Goal: Task Accomplishment & Management: Manage account settings

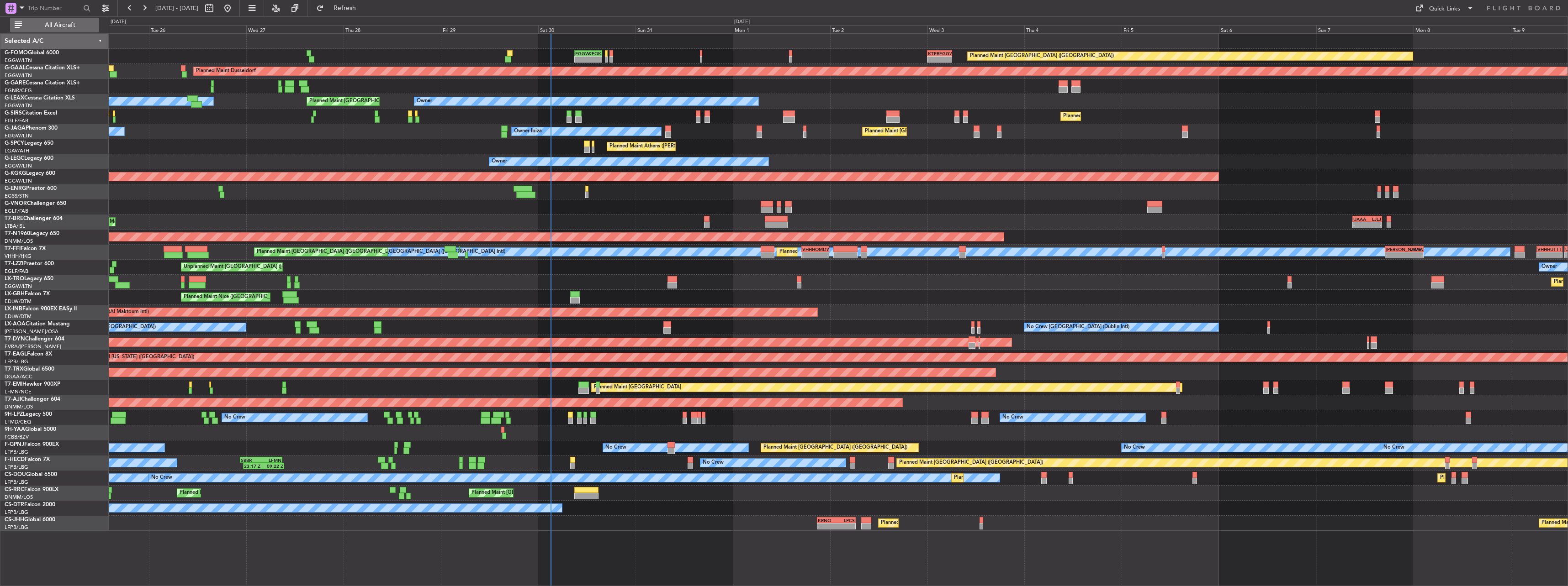
click at [60, 27] on span "All Aircraft" at bounding box center [60, 24] width 73 height 6
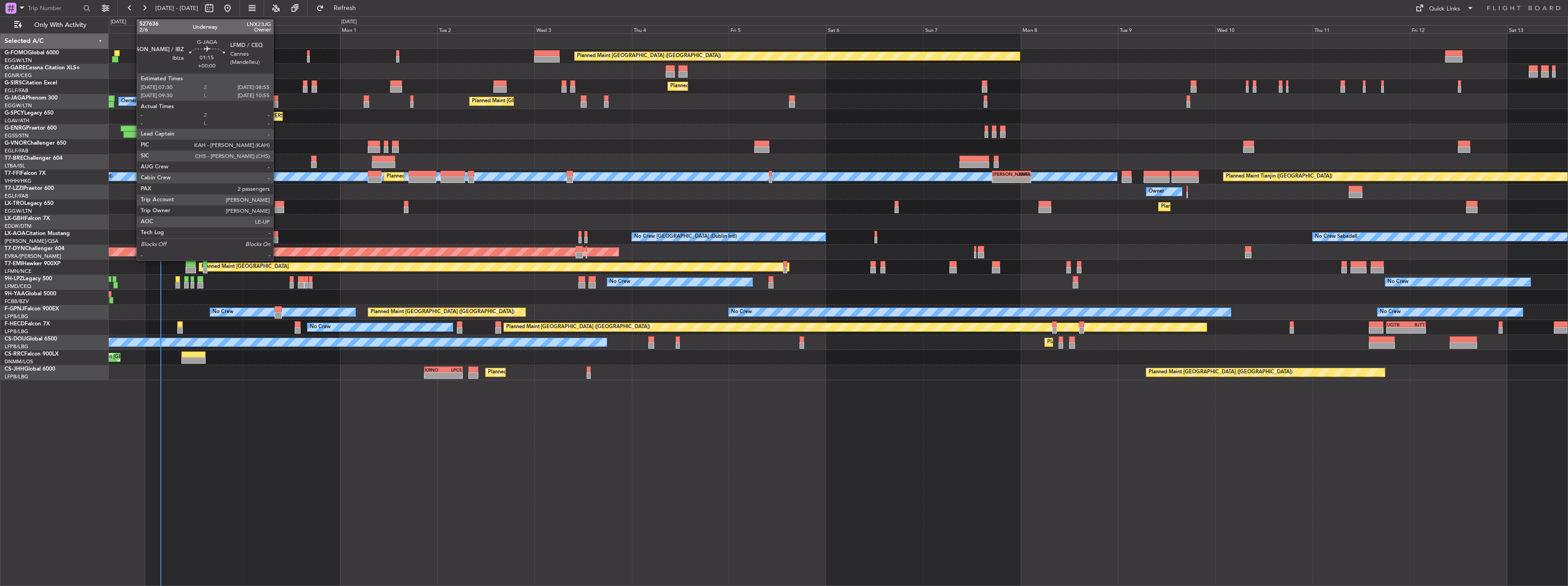
click at [277, 103] on div at bounding box center [275, 104] width 6 height 6
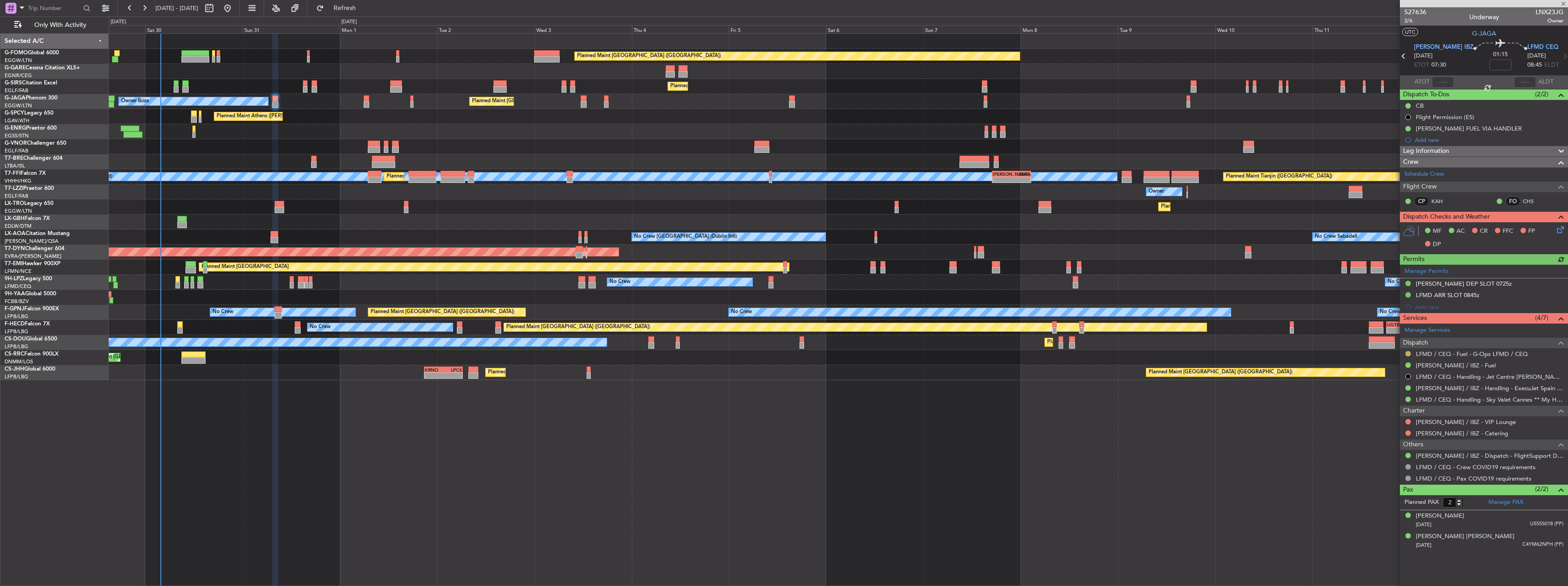
click at [1409, 354] on button at bounding box center [1408, 353] width 5 height 5
click at [1381, 461] on span "Confirmed" at bounding box center [1381, 462] width 28 height 9
click at [1162, 553] on div "Planned Maint [GEOGRAPHIC_DATA] ([GEOGRAPHIC_DATA]) Planned Maint [GEOGRAPHIC_D…" at bounding box center [839, 309] width 1460 height 553
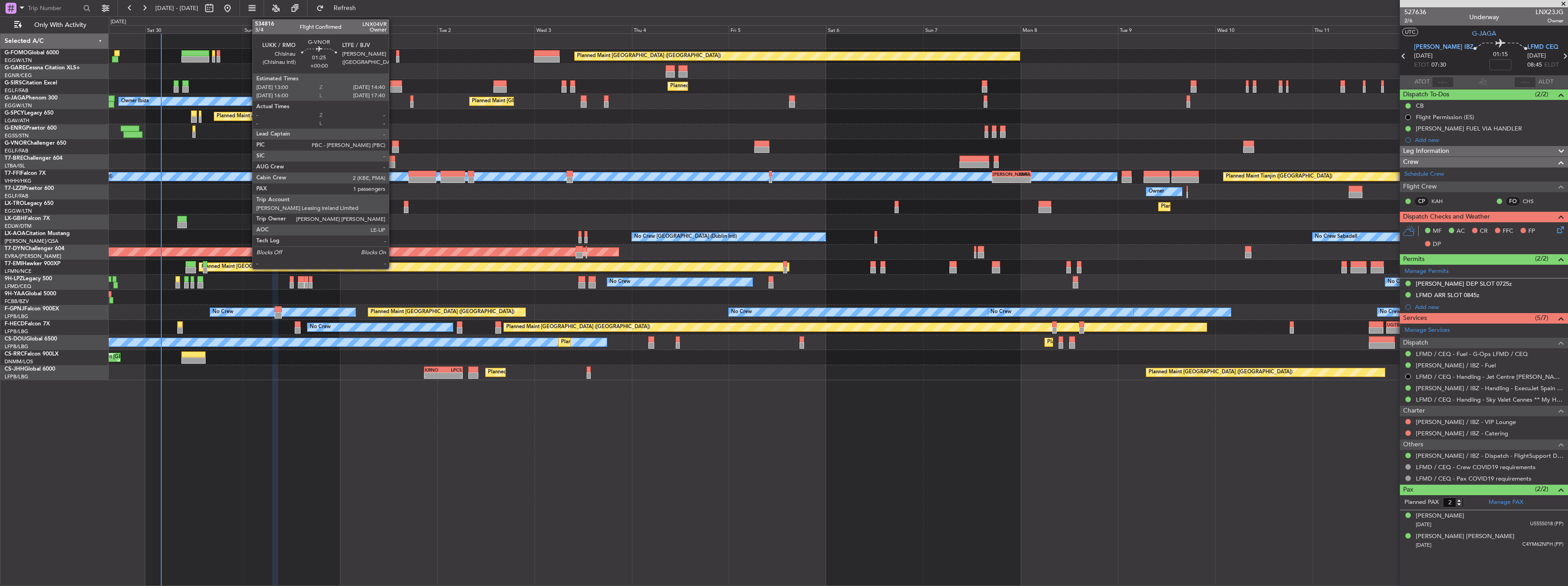
click at [393, 143] on div at bounding box center [396, 143] width 7 height 6
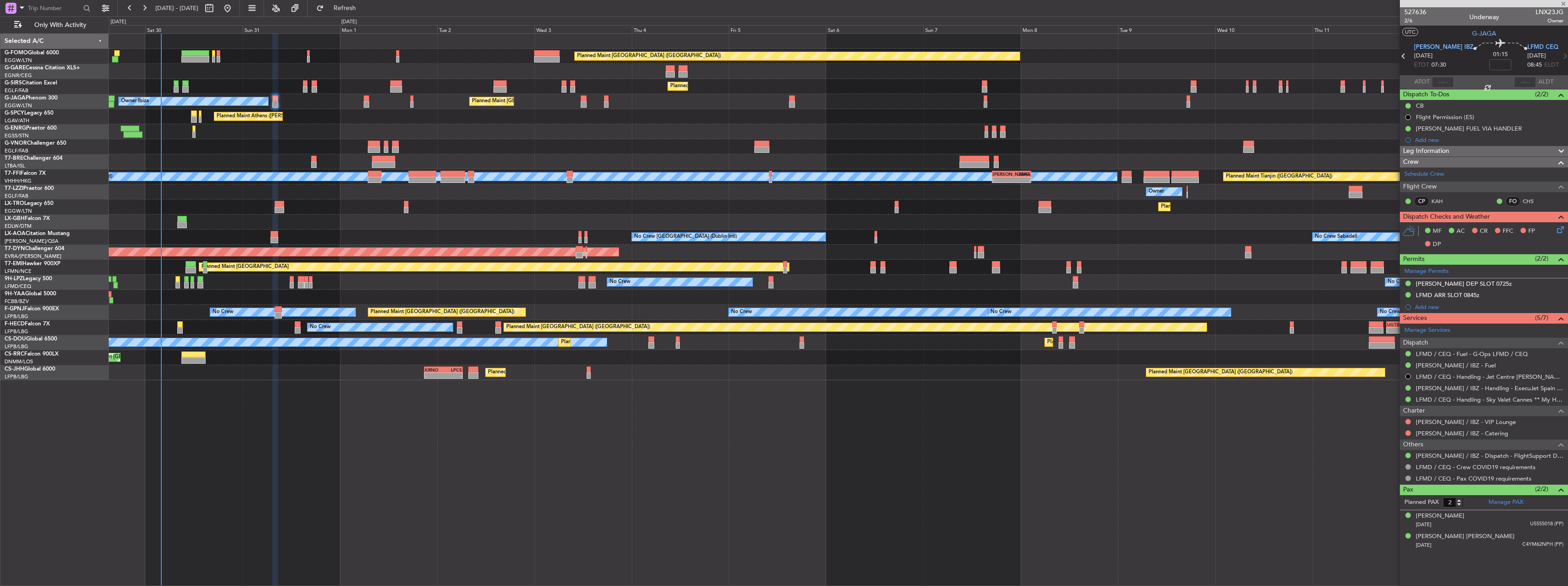
type input "1"
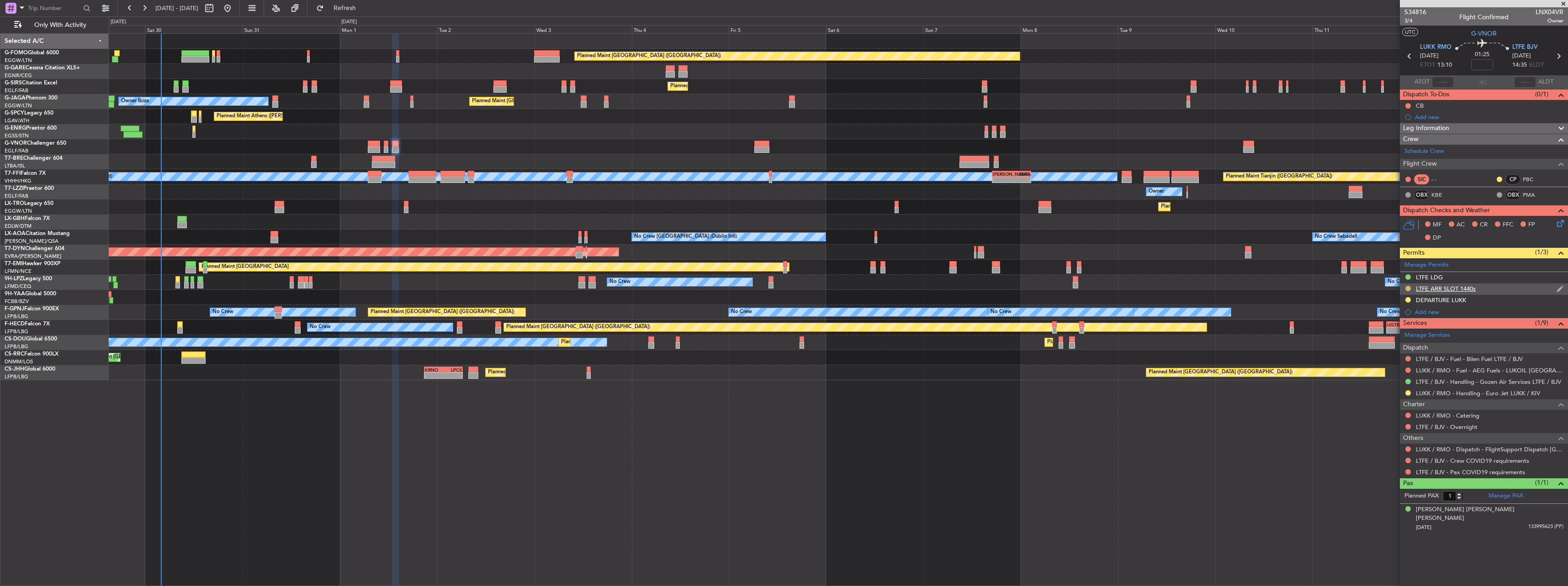
click at [1406, 287] on button at bounding box center [1408, 288] width 5 height 5
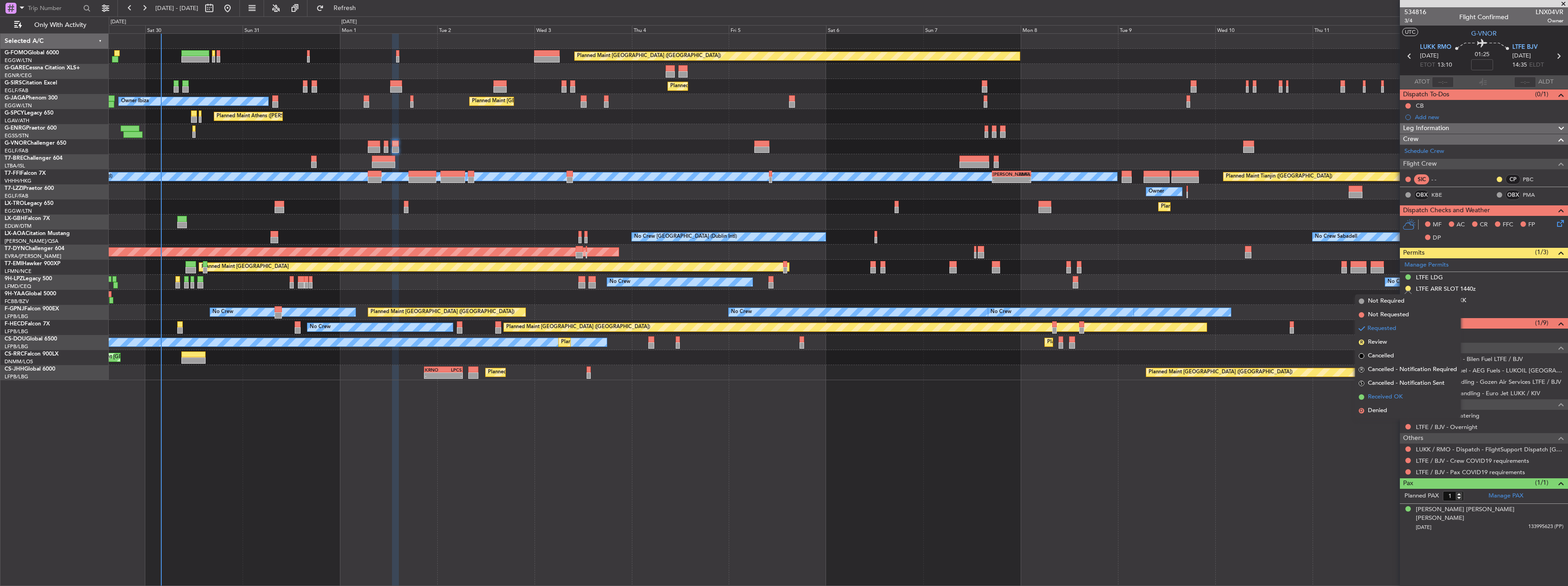
click at [1386, 399] on span "Received OK" at bounding box center [1385, 398] width 34 height 9
click at [1407, 449] on button at bounding box center [1408, 449] width 5 height 5
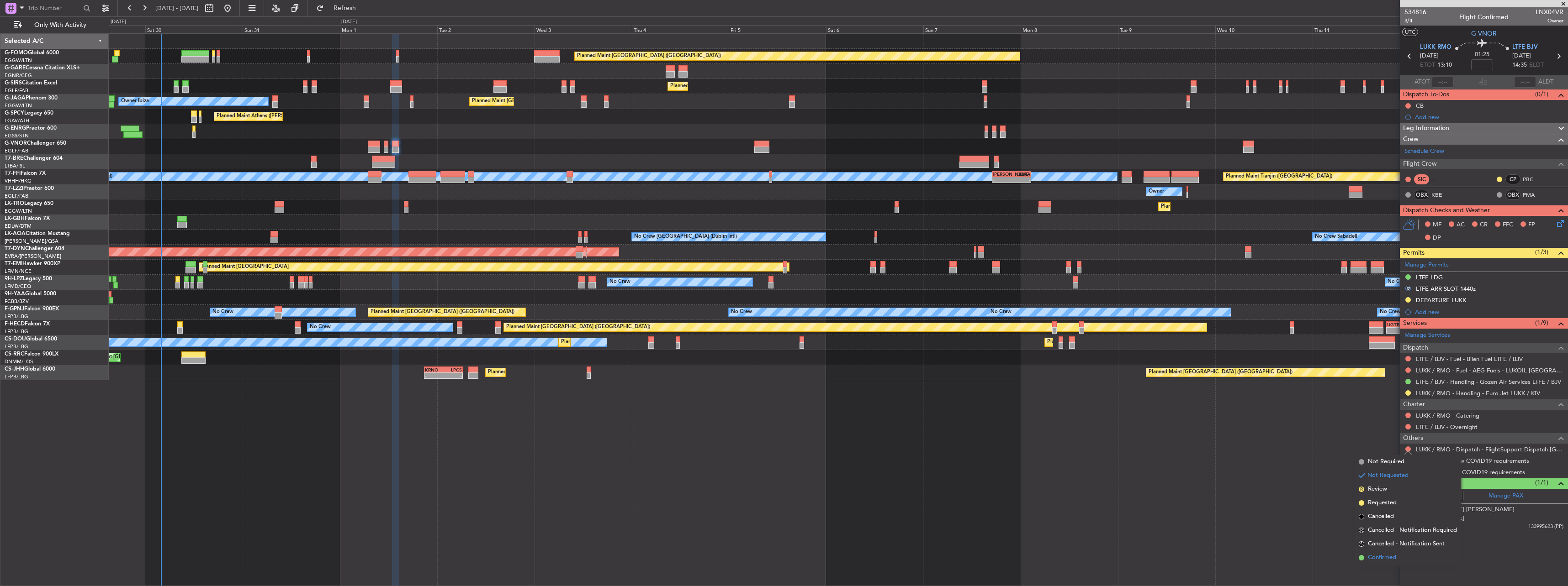
click at [1398, 558] on li "Confirmed" at bounding box center [1407, 557] width 106 height 14
click at [1408, 461] on button at bounding box center [1408, 461] width 5 height 5
click at [1401, 471] on span "Not Required" at bounding box center [1386, 473] width 37 height 9
click at [1407, 470] on button at bounding box center [1408, 472] width 5 height 5
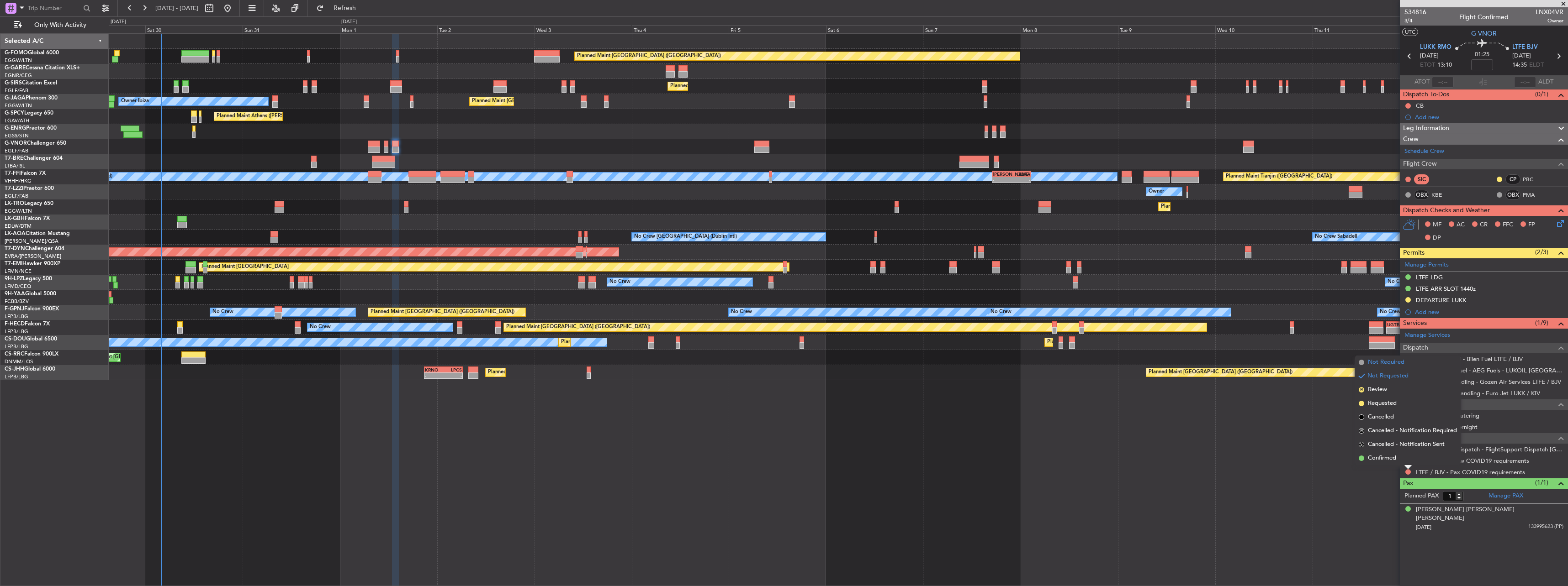
click at [1375, 362] on span "Not Required" at bounding box center [1386, 362] width 37 height 9
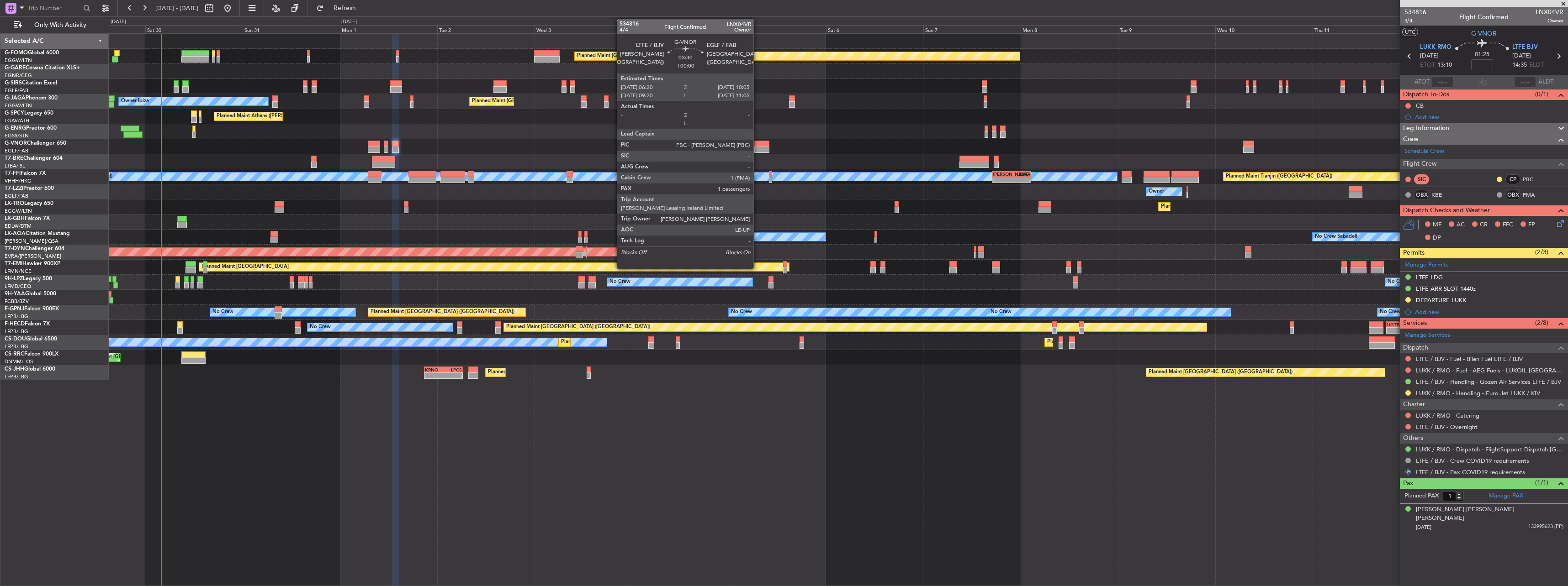
click at [758, 145] on div at bounding box center [761, 143] width 15 height 6
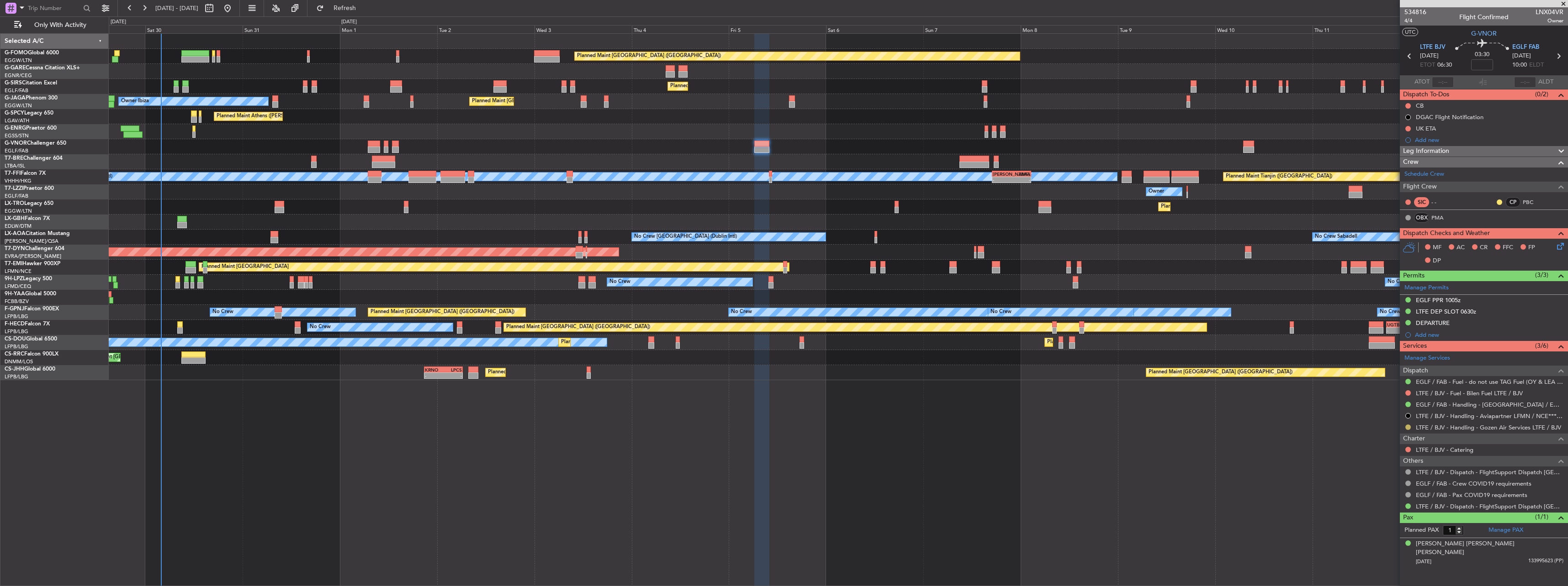
click at [1407, 426] on button at bounding box center [1408, 427] width 5 height 5
click at [1379, 536] on span "Confirmed" at bounding box center [1381, 536] width 28 height 9
click at [1406, 472] on button at bounding box center [1408, 472] width 5 height 5
click at [1394, 459] on span "Confirmed" at bounding box center [1381, 458] width 28 height 9
click at [1429, 543] on div "[PERSON_NAME] [PERSON_NAME] [PERSON_NAME]" at bounding box center [1490, 549] width 148 height 18
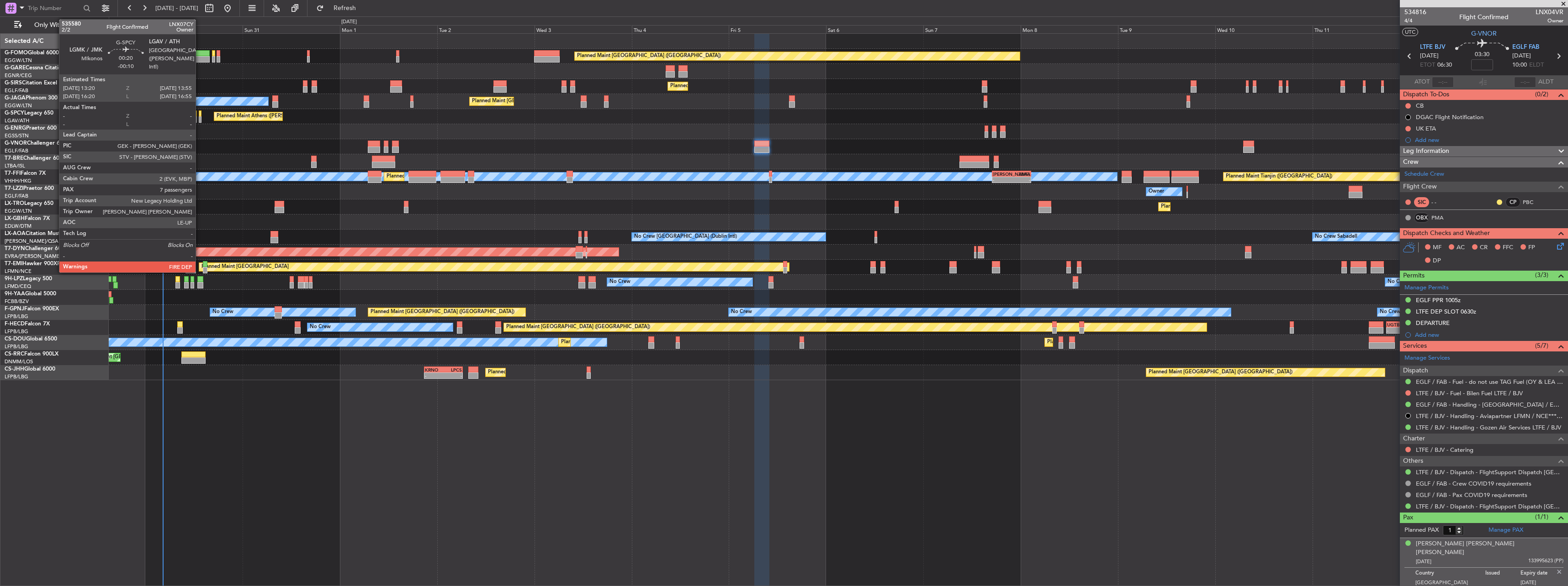
click at [199, 116] on div at bounding box center [199, 119] width 3 height 6
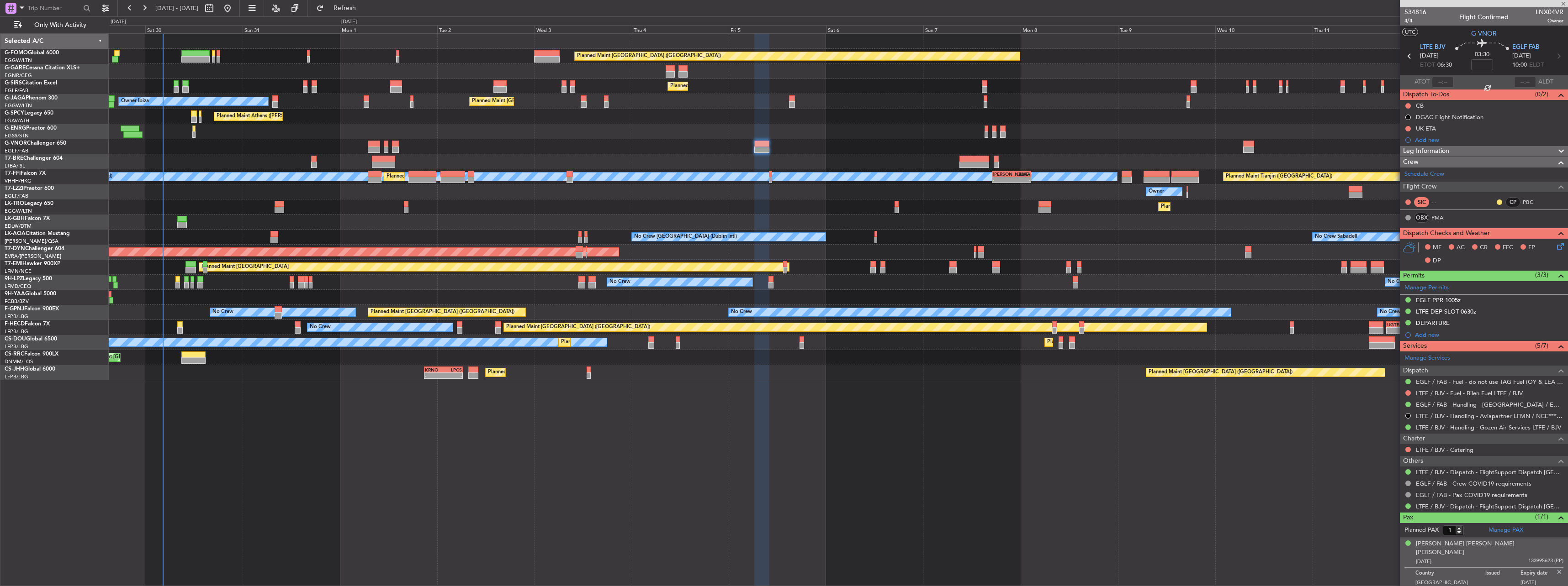
type input "-00:10"
type input "7"
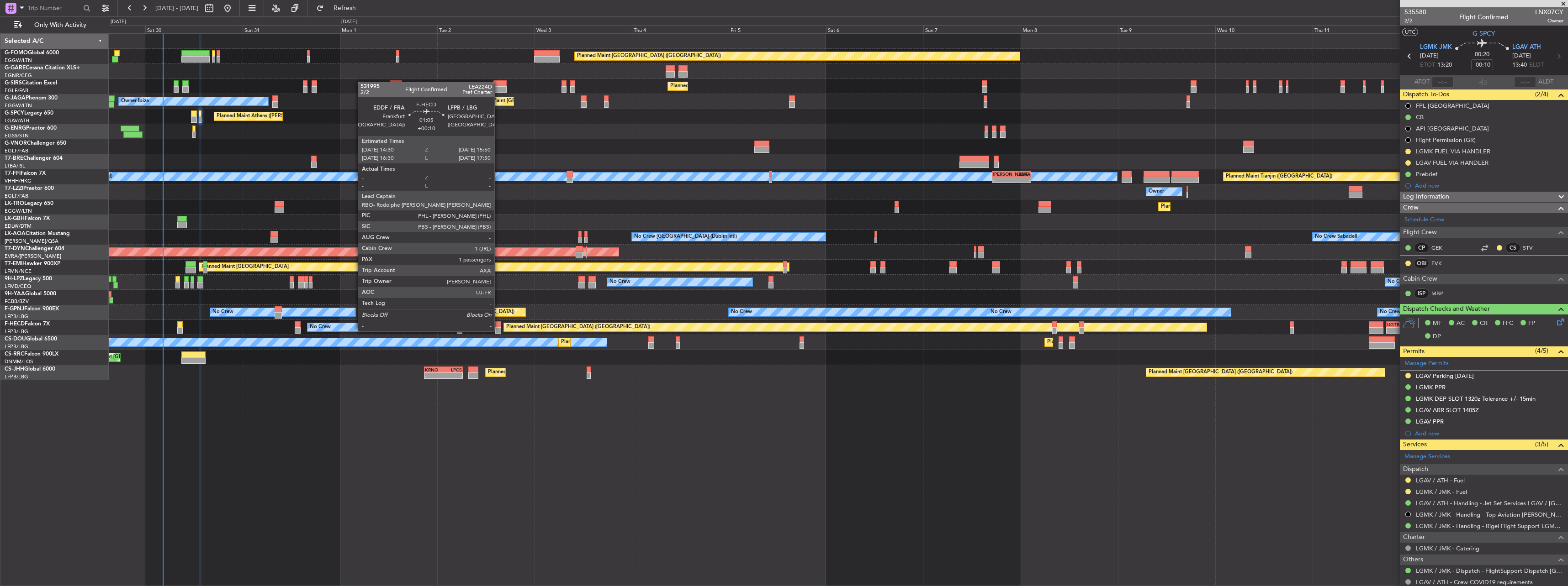
click at [499, 323] on div at bounding box center [498, 325] width 5 height 6
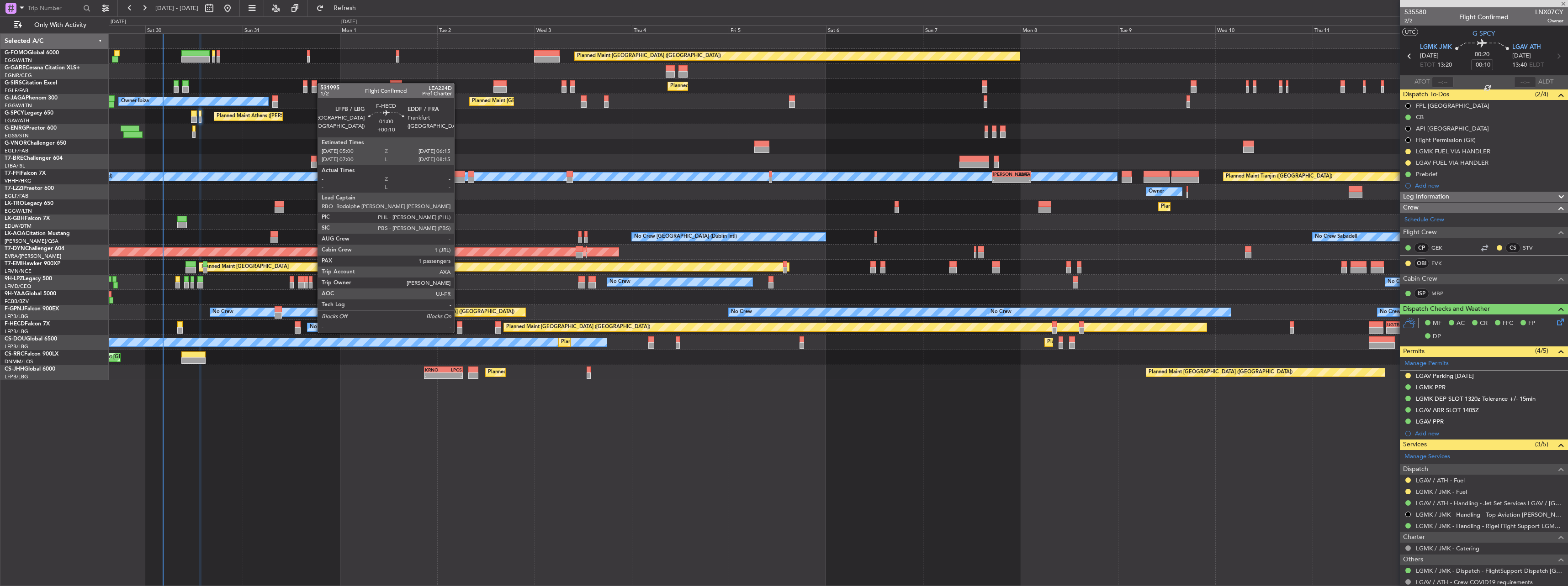
type input "+00:10"
type input "1"
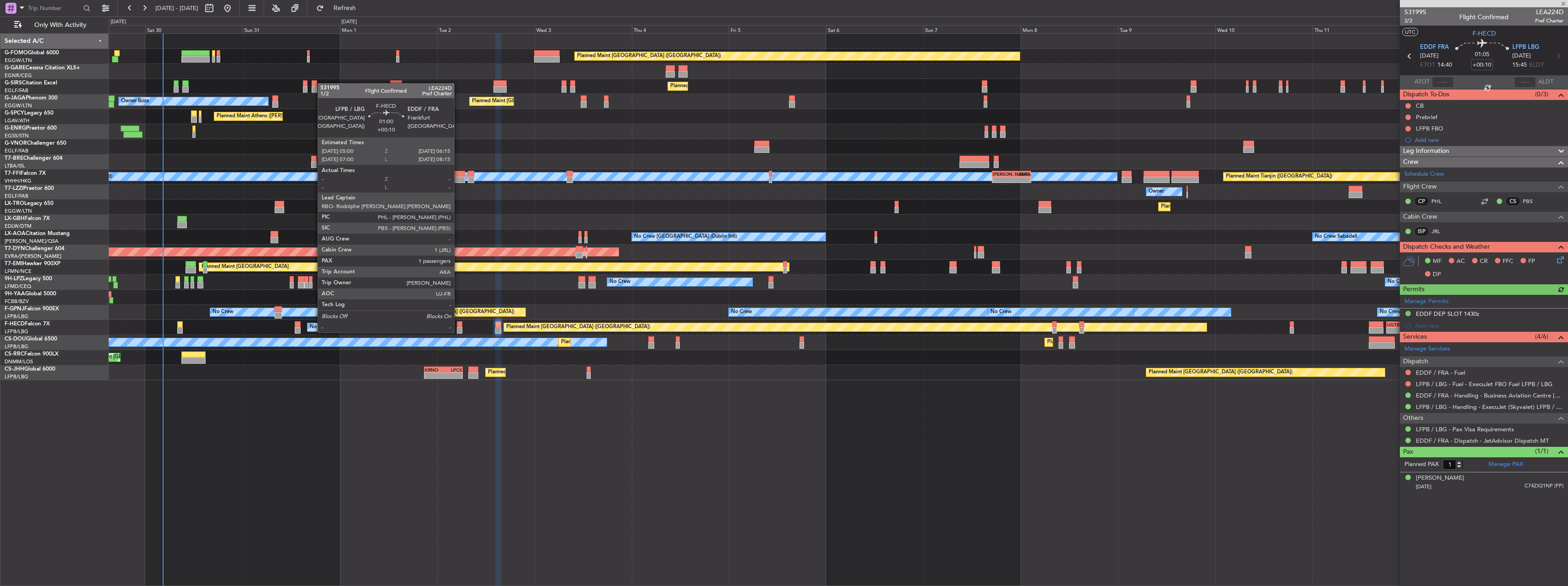
click at [458, 324] on div at bounding box center [459, 325] width 5 height 6
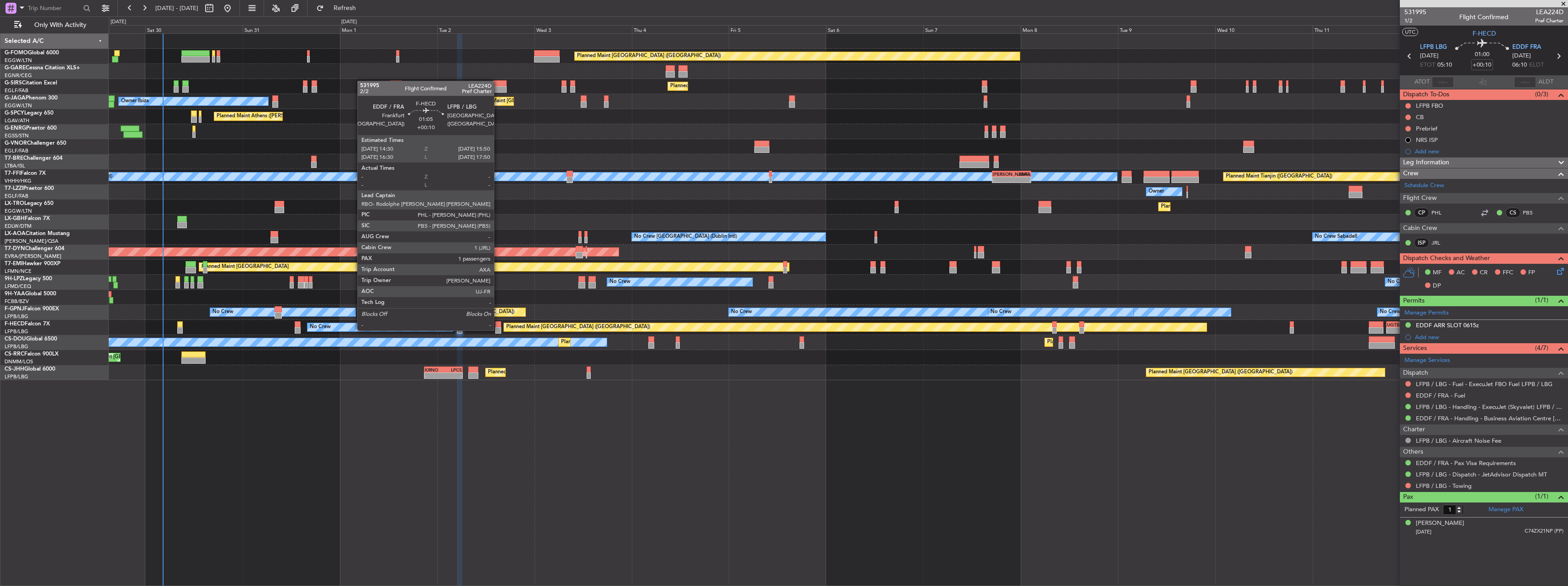
click at [498, 322] on div at bounding box center [498, 325] width 5 height 6
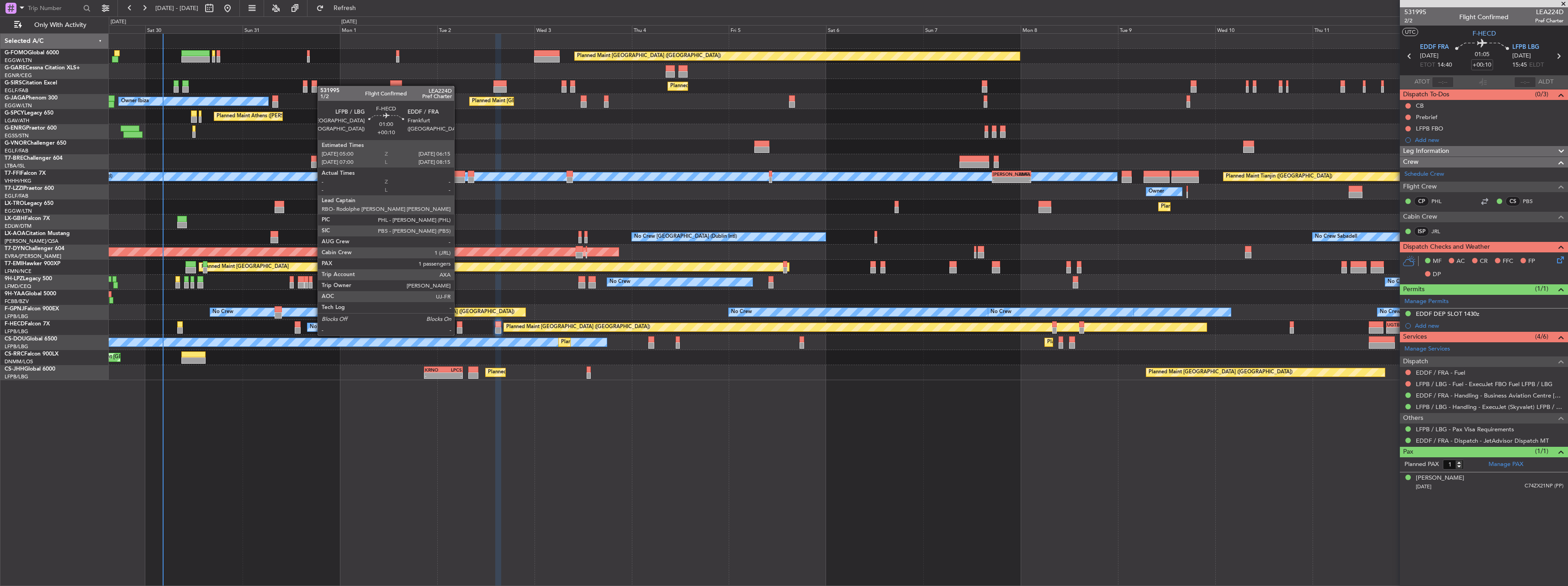
click at [458, 326] on div at bounding box center [459, 325] width 5 height 6
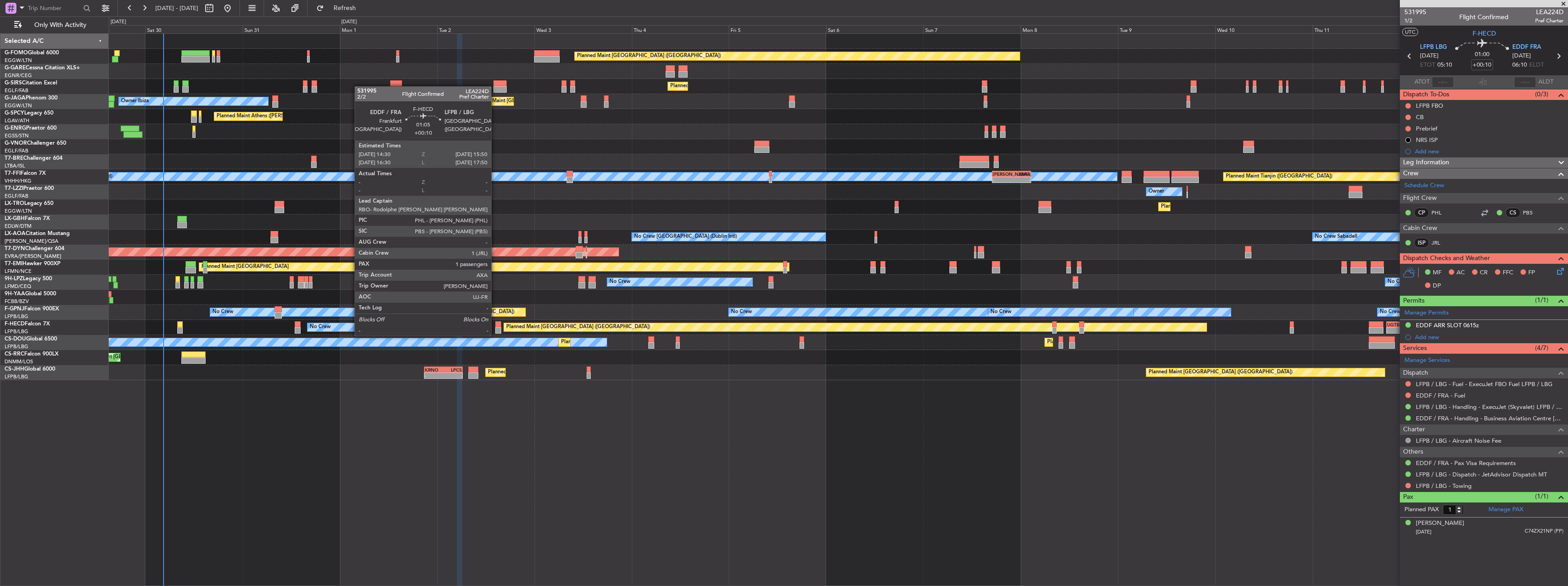
click at [495, 327] on div at bounding box center [498, 325] width 5 height 6
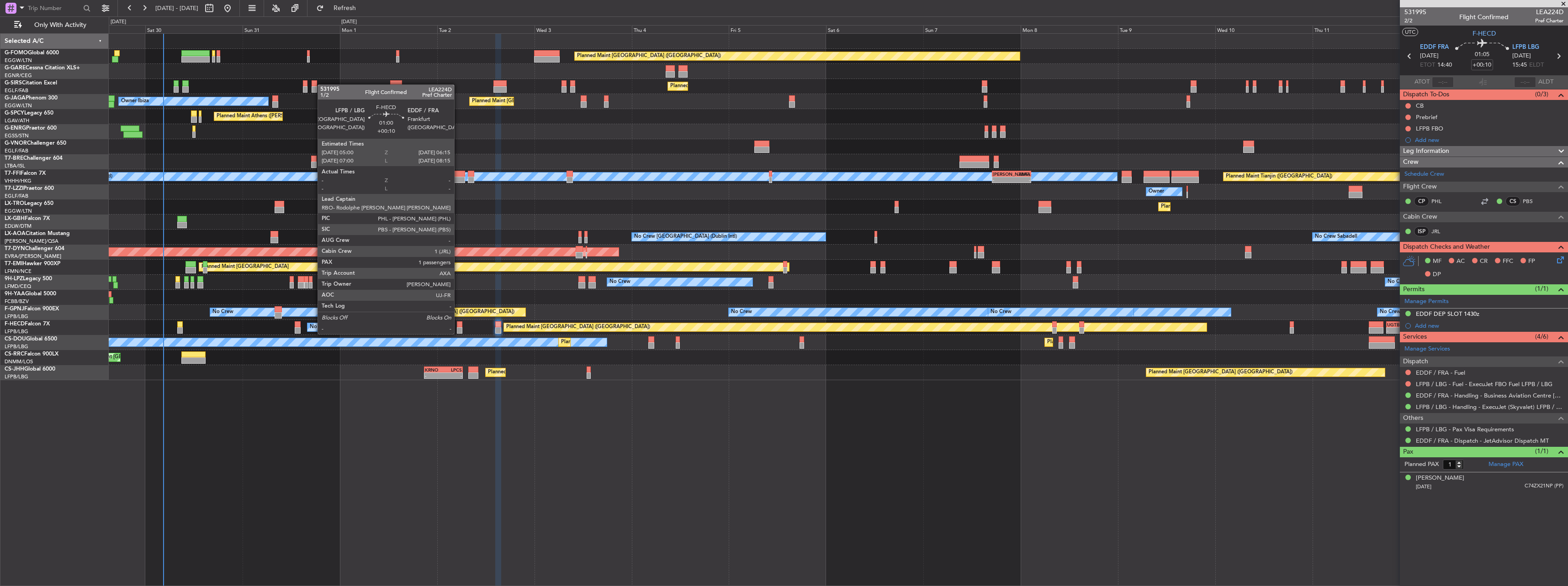
click at [458, 325] on div at bounding box center [459, 325] width 5 height 6
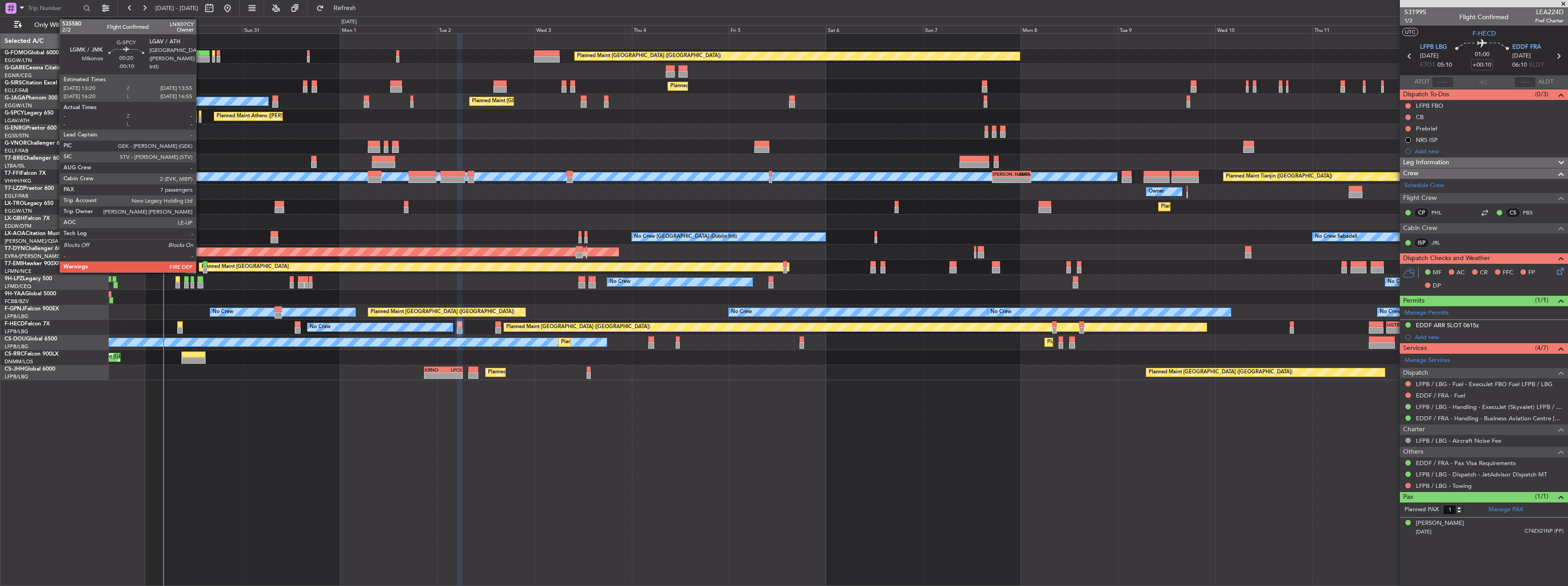
click at [200, 114] on div at bounding box center [199, 114] width 3 height 6
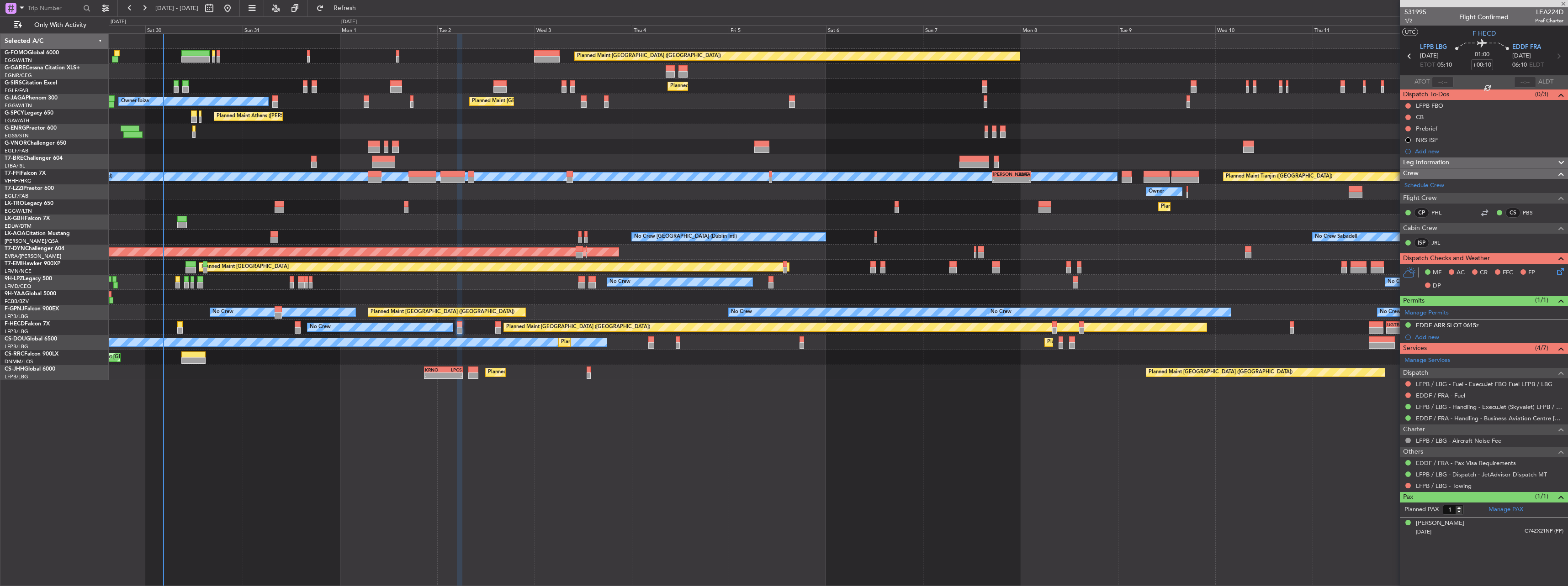
type input "-00:10"
type input "7"
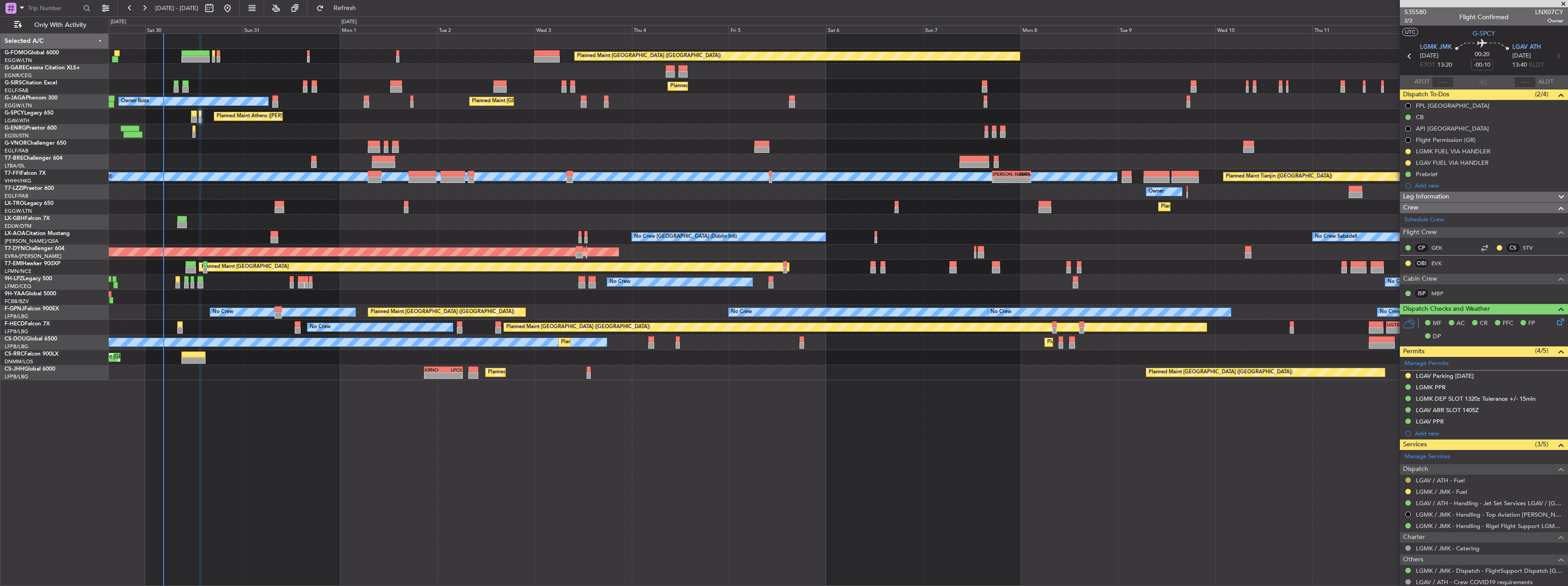
click at [1407, 478] on button at bounding box center [1408, 481] width 5 height 5
click at [1393, 373] on span "Not Required" at bounding box center [1386, 371] width 37 height 9
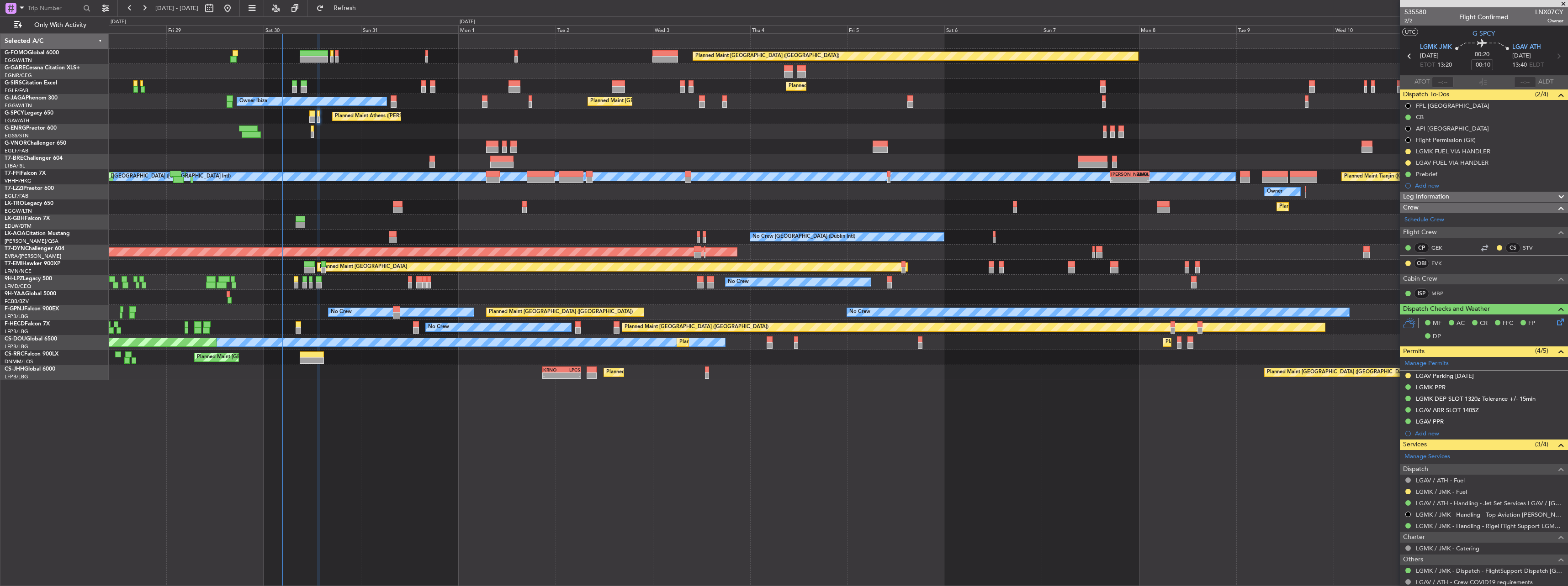
click at [319, 329] on div "No Crew Planned Maint Paris (Le Bourget) - - UGTB 18:15 Z RJTT 04:00 Z 23:17 Z …" at bounding box center [838, 327] width 1459 height 15
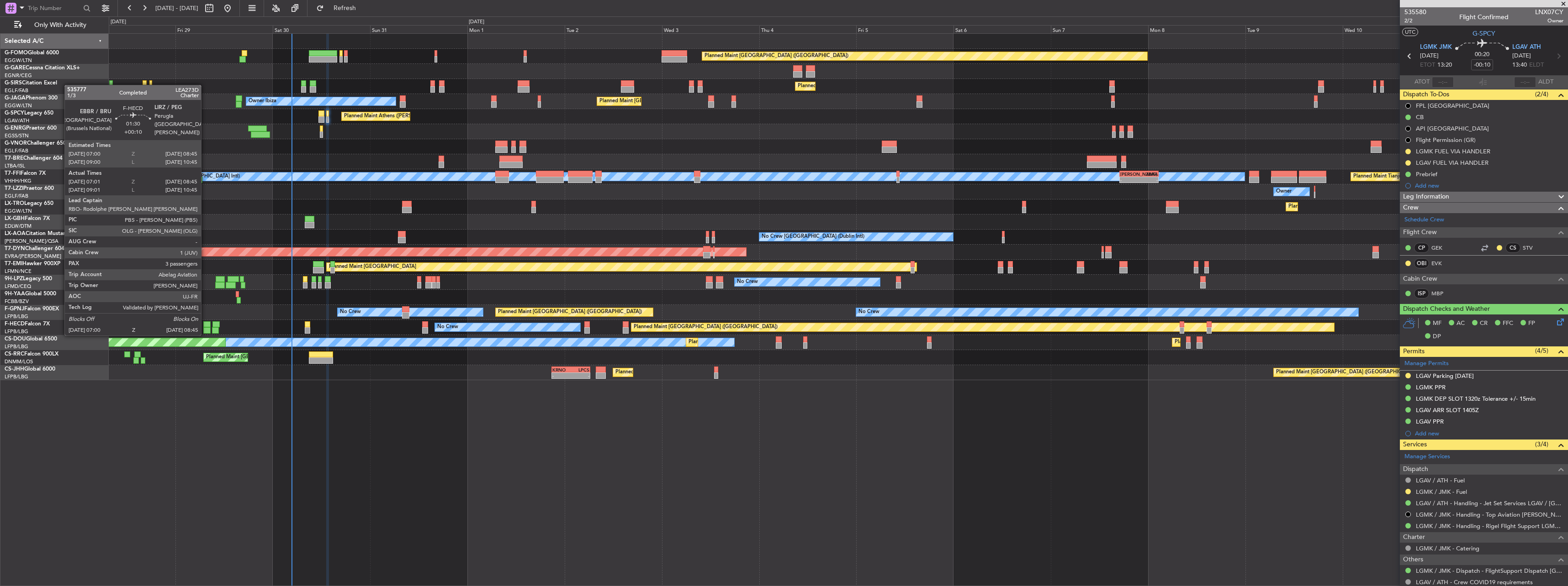
click at [205, 326] on div at bounding box center [207, 325] width 7 height 6
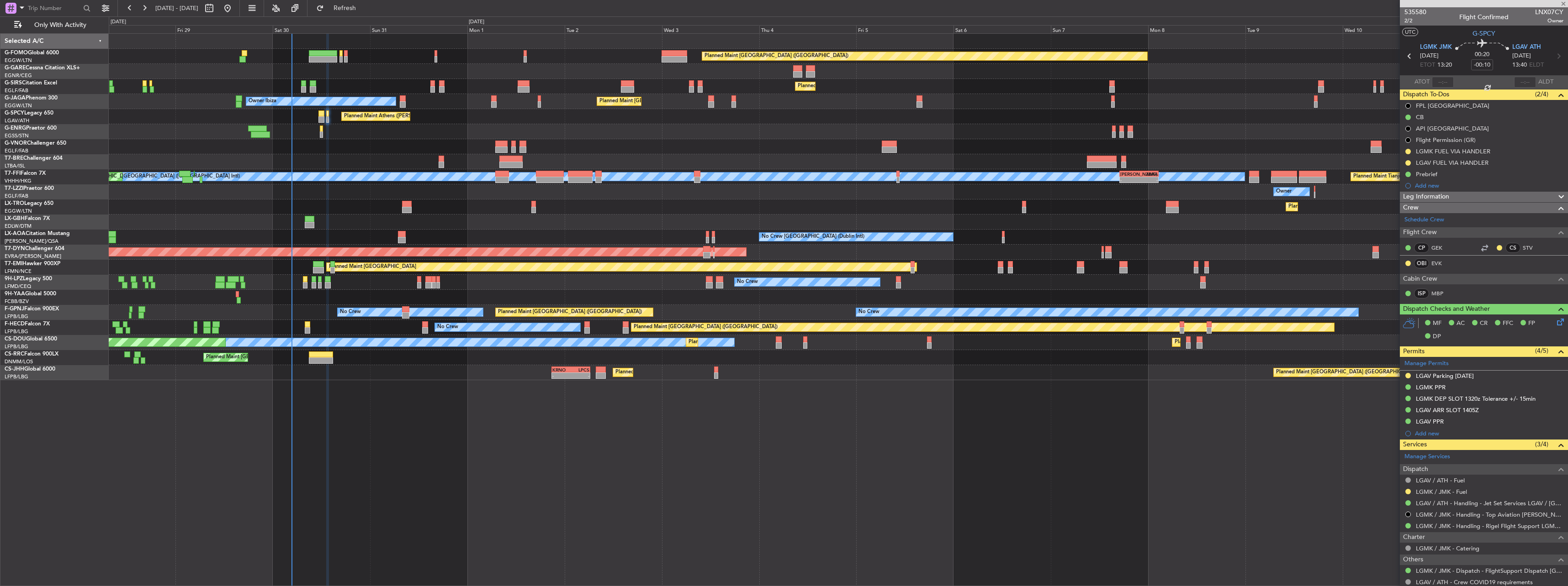
type input "+00:10"
type input "07:11"
type input "08:40"
type input "3"
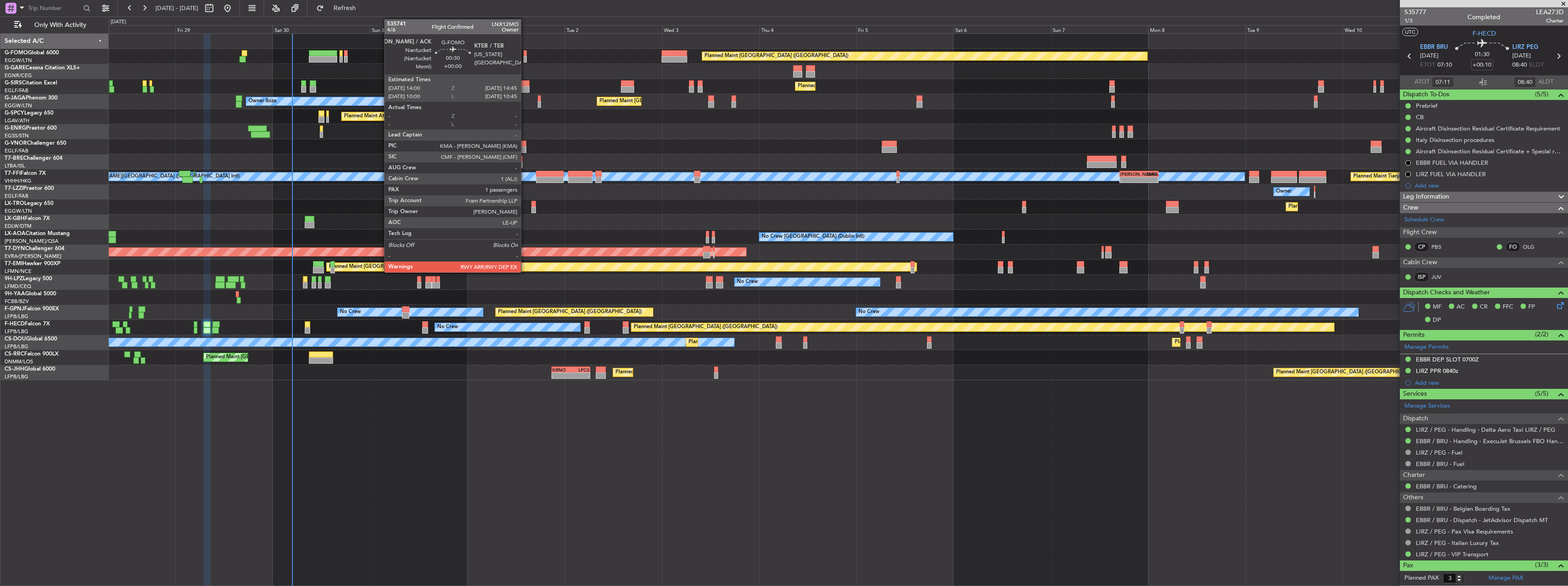
click at [525, 55] on div at bounding box center [525, 53] width 4 height 6
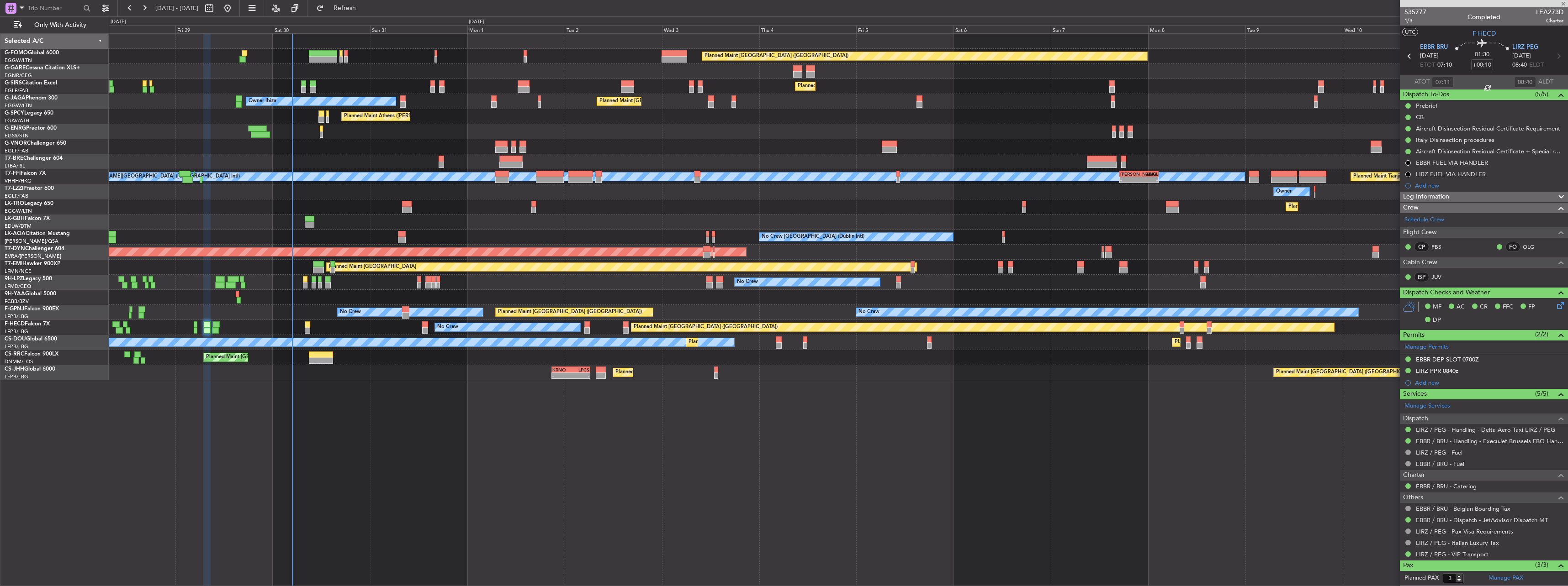
type input "1"
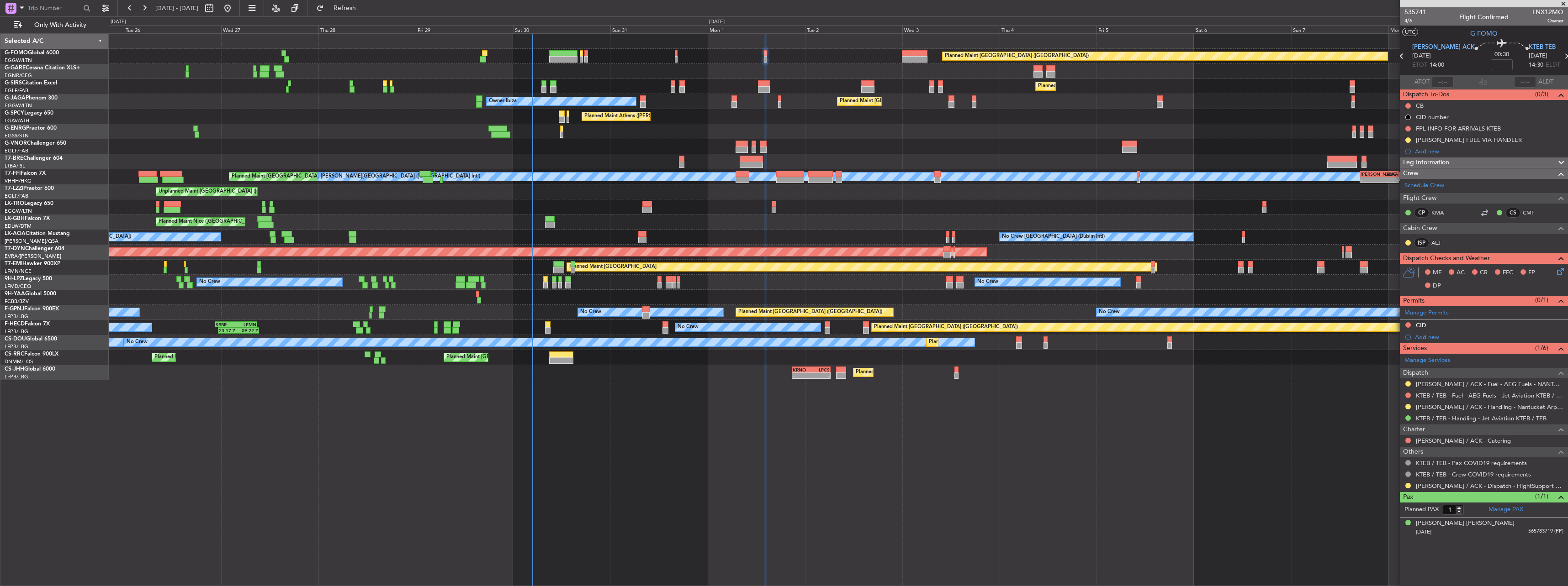
click at [522, 66] on div "Planned Maint London (Luton) Planned Maint London (Farnborough) Unplanned Maint…" at bounding box center [838, 206] width 1459 height 346
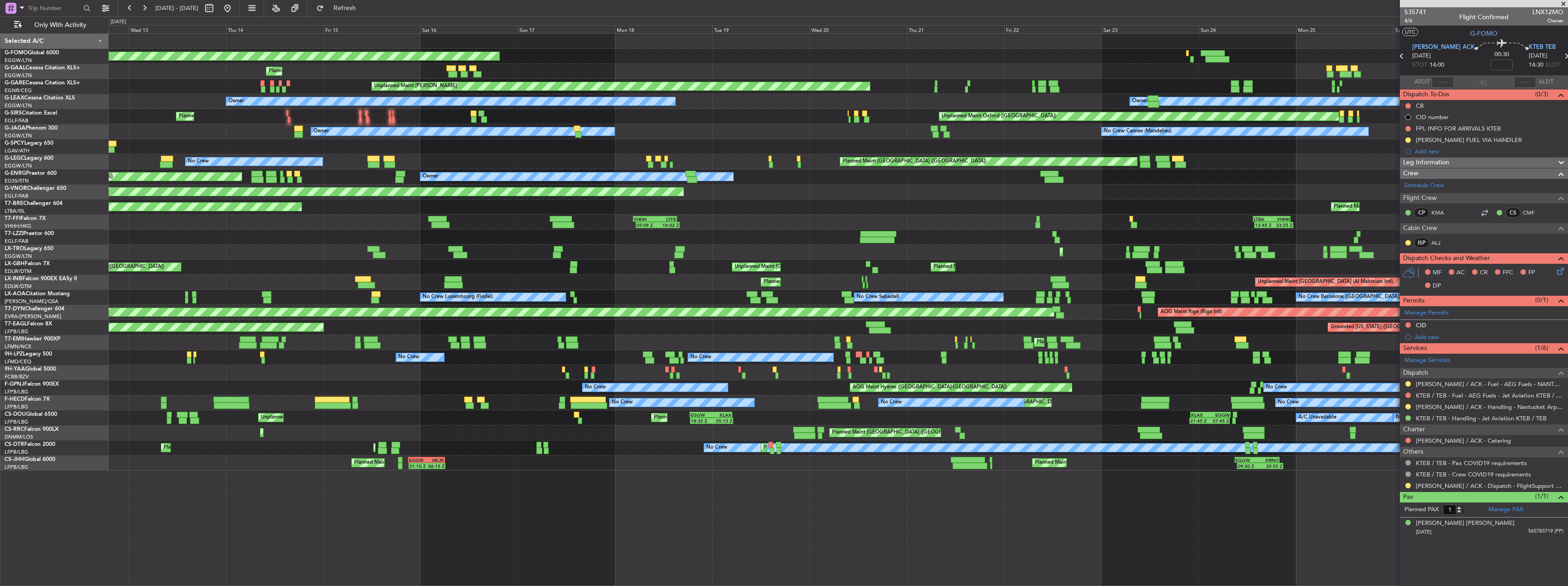
click at [1148, 50] on div "Planned Maint Windsor Locks (Bradley Intl)" at bounding box center [838, 56] width 1459 height 15
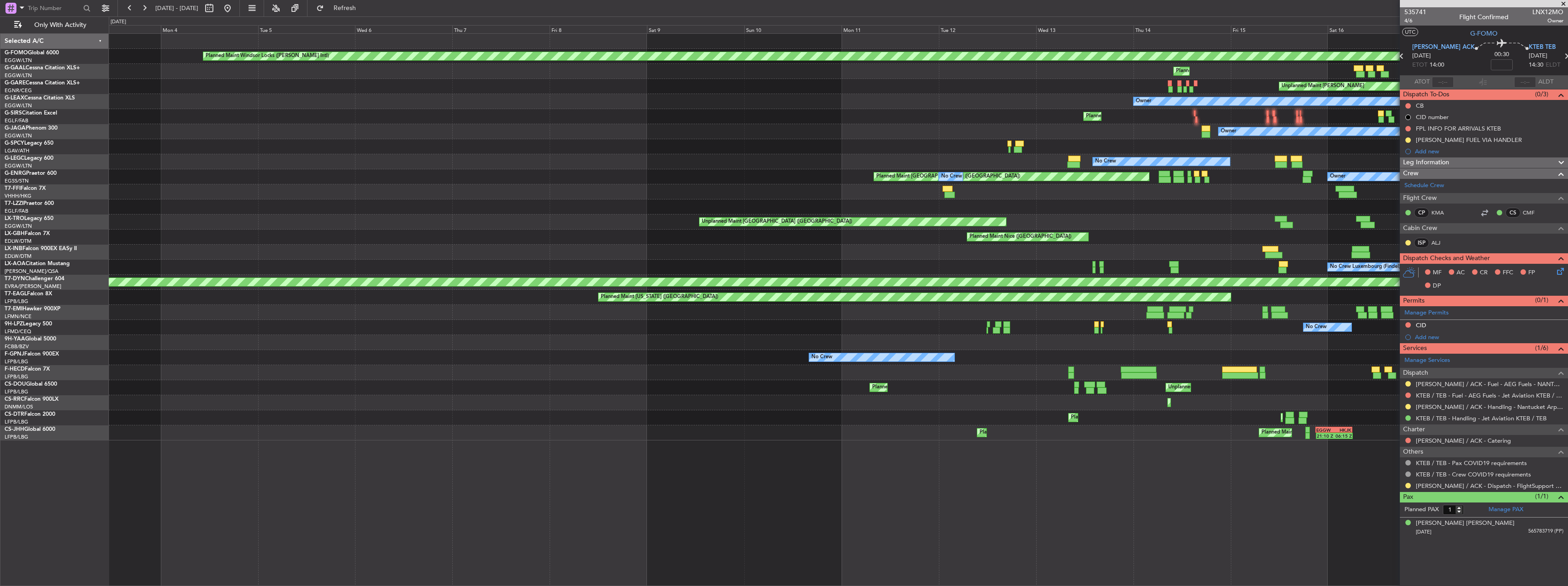
click at [1199, 39] on div "Planned Maint Windsor Locks (Bradley Intl) Planned Maint Unplanned Maint Cheste…" at bounding box center [838, 236] width 1459 height 407
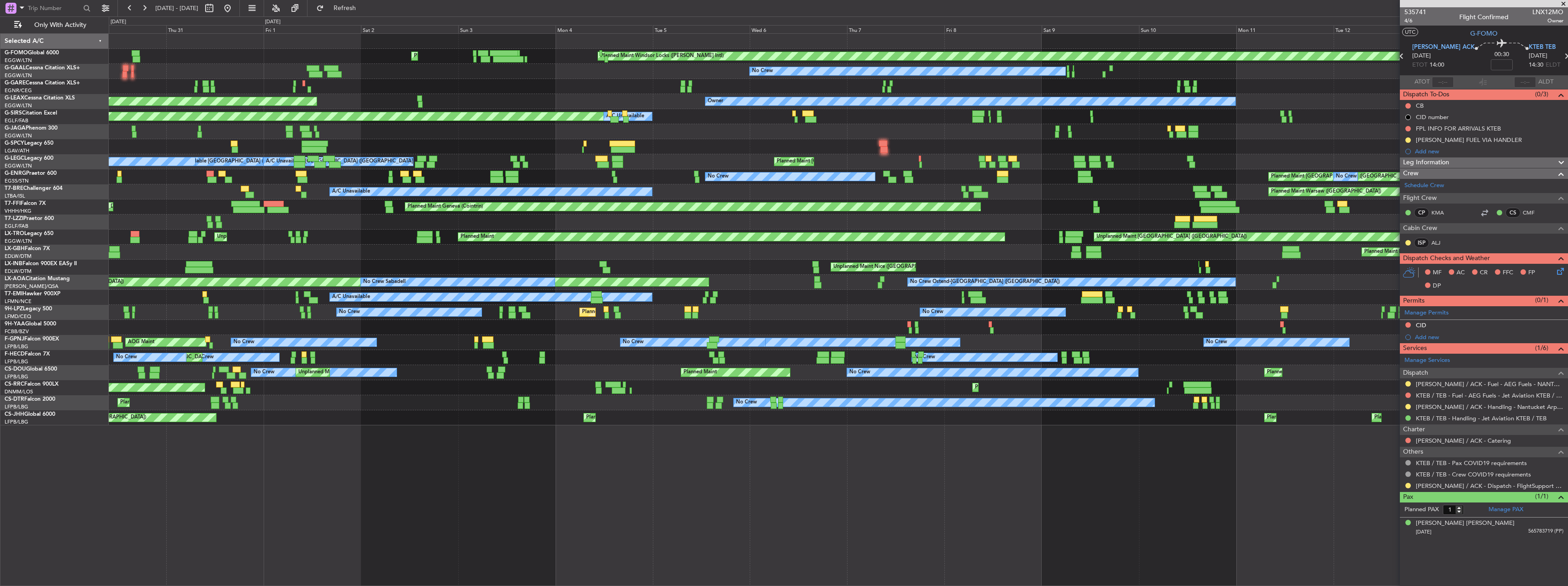
click at [768, 51] on div "Planned Maint Windsor Locks (Bradley Intl) Planned Maint Palma De Mallorca" at bounding box center [838, 56] width 1459 height 15
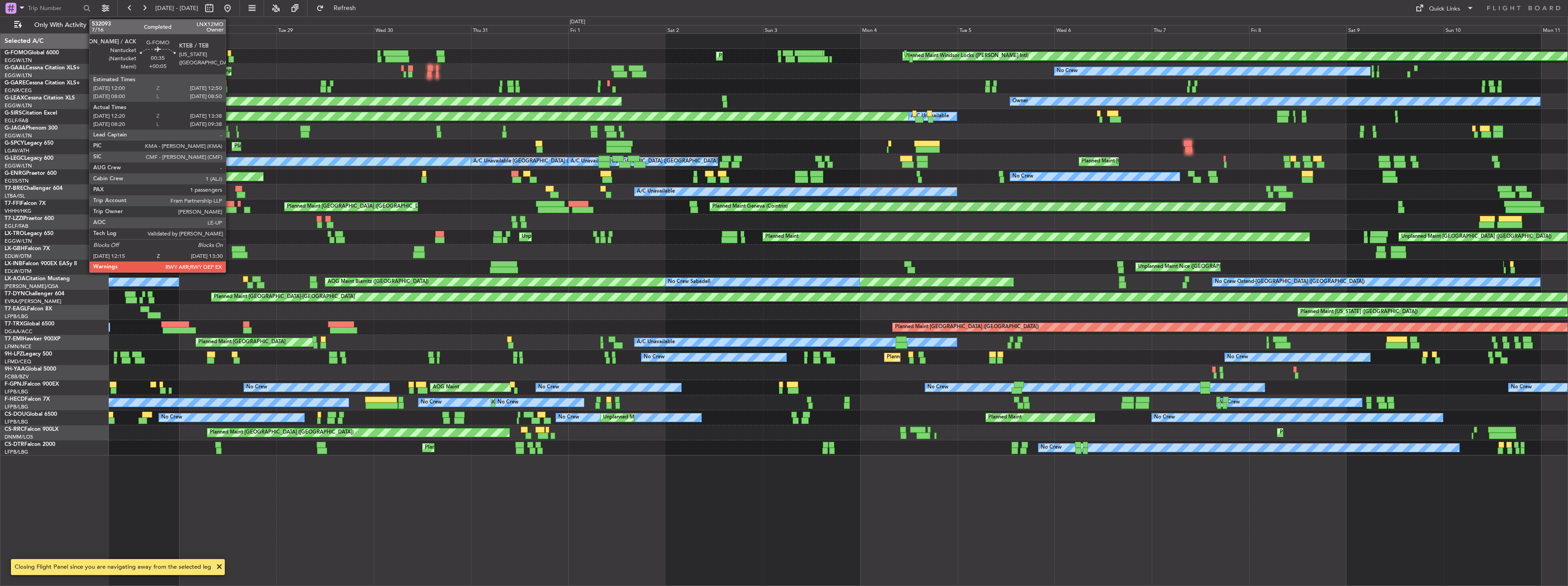
click at [230, 59] on div at bounding box center [231, 59] width 5 height 6
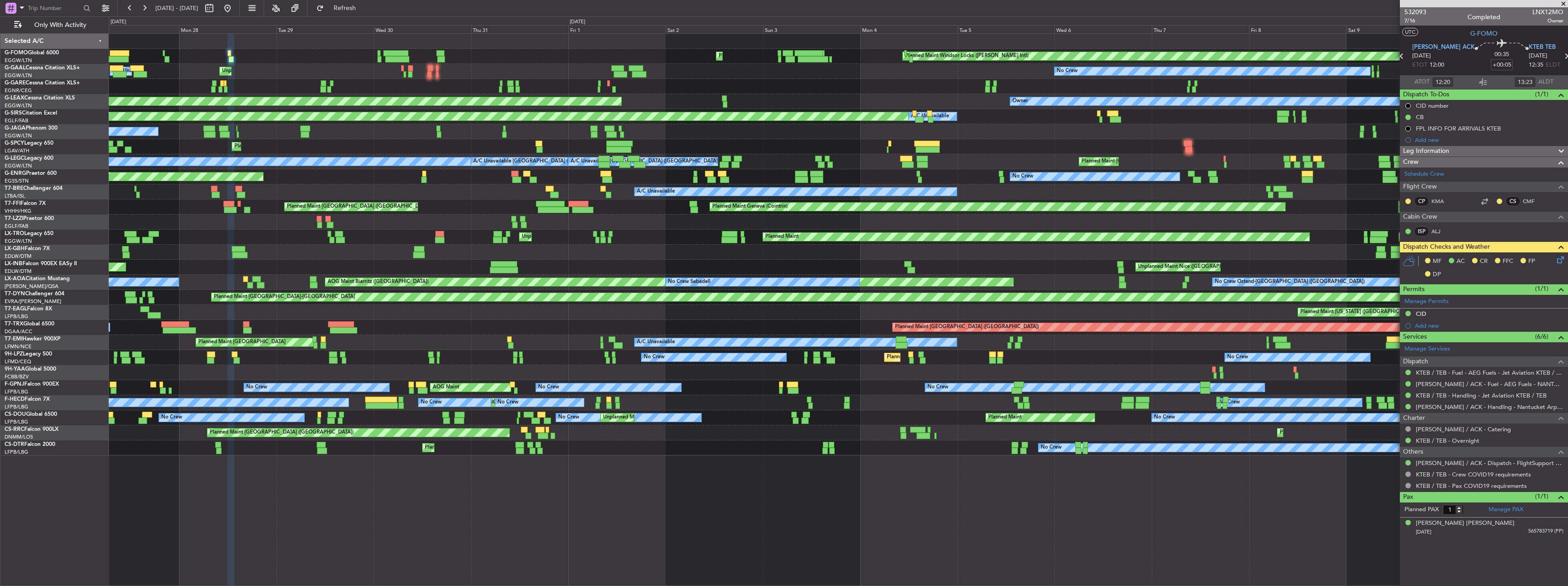
type input "08:20"
type input "09:23"
type input "12:20"
type input "13:23"
click at [1412, 22] on span "7/16" at bounding box center [1416, 21] width 22 height 8
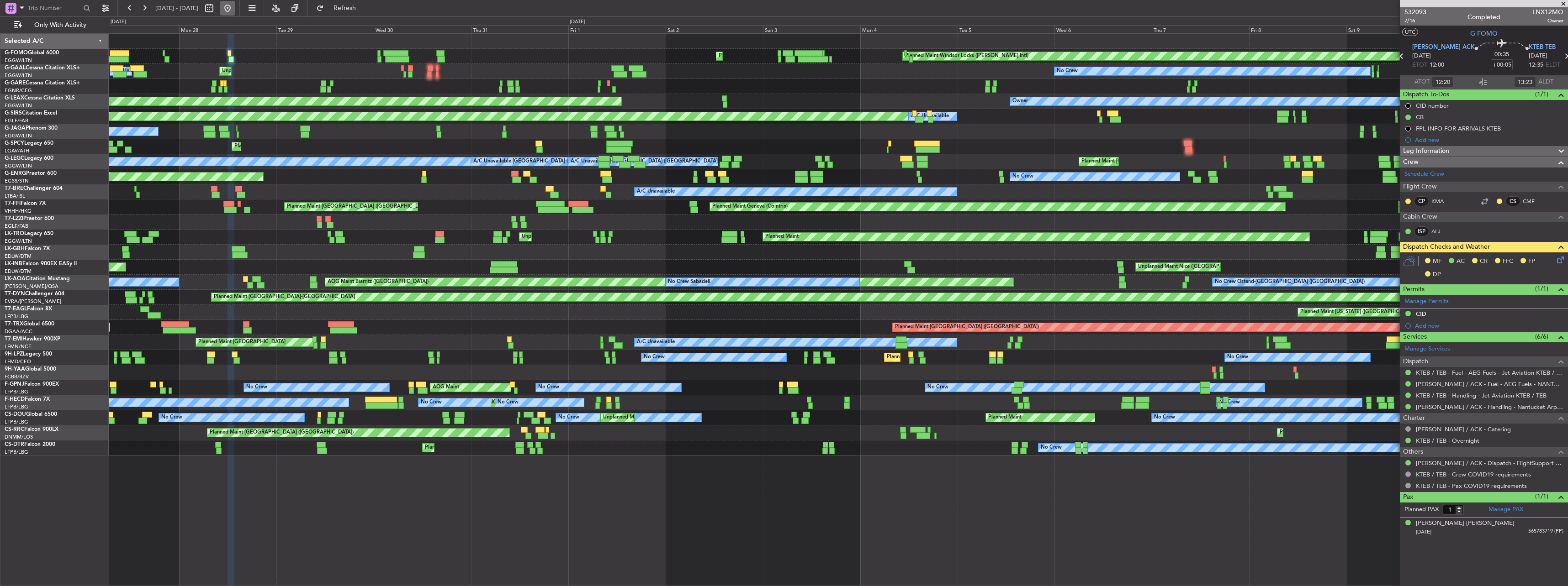
click at [235, 9] on button at bounding box center [227, 8] width 14 height 14
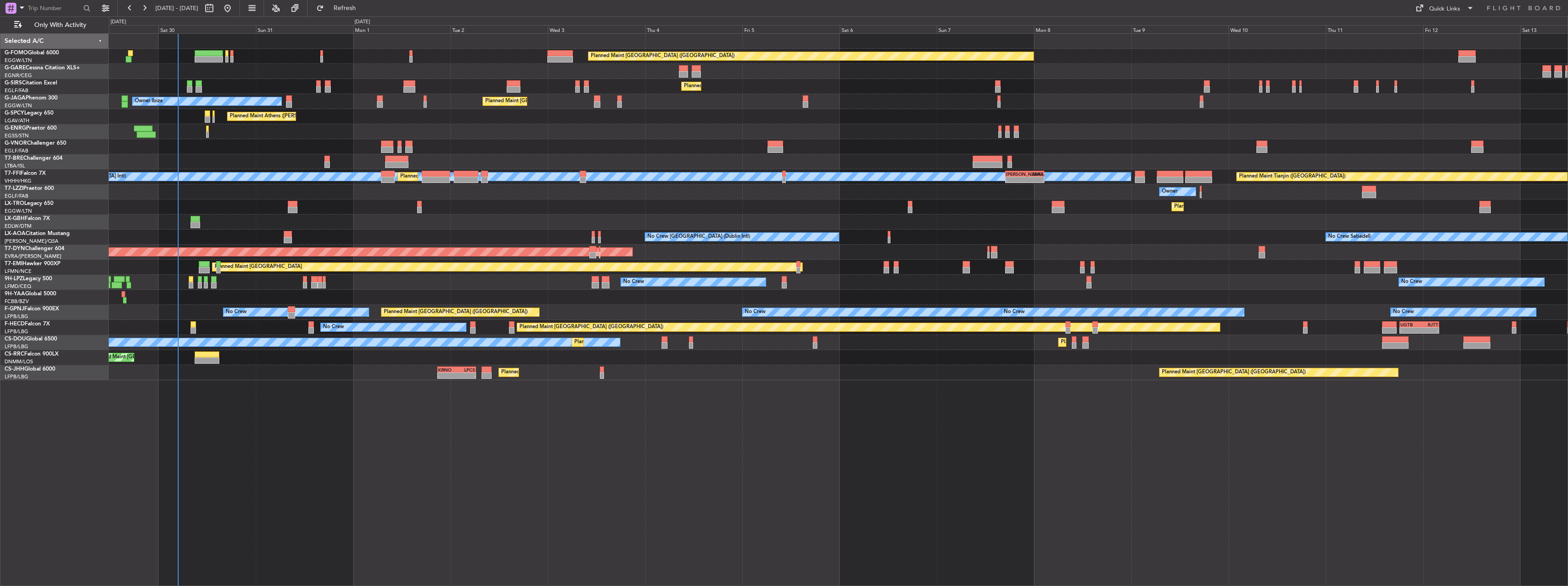
click at [414, 55] on div "Planned Maint [GEOGRAPHIC_DATA] ([GEOGRAPHIC_DATA])" at bounding box center [838, 56] width 1459 height 15
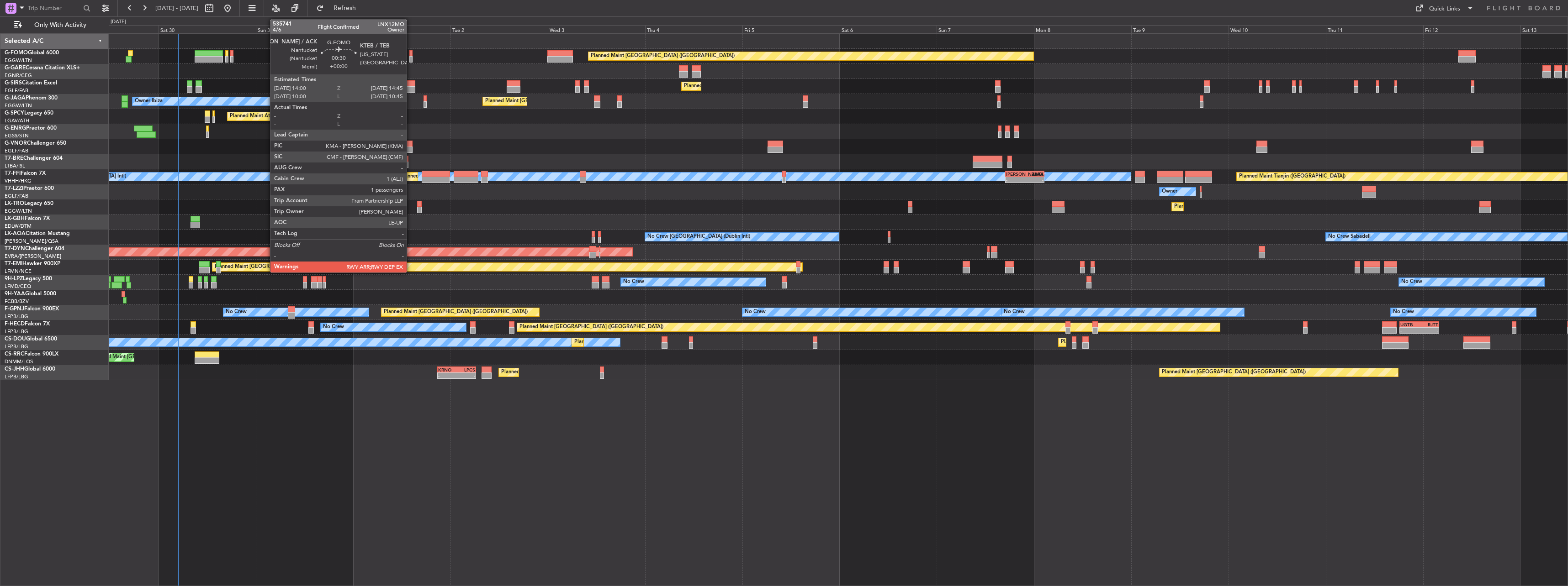
click at [410, 57] on div at bounding box center [411, 59] width 4 height 6
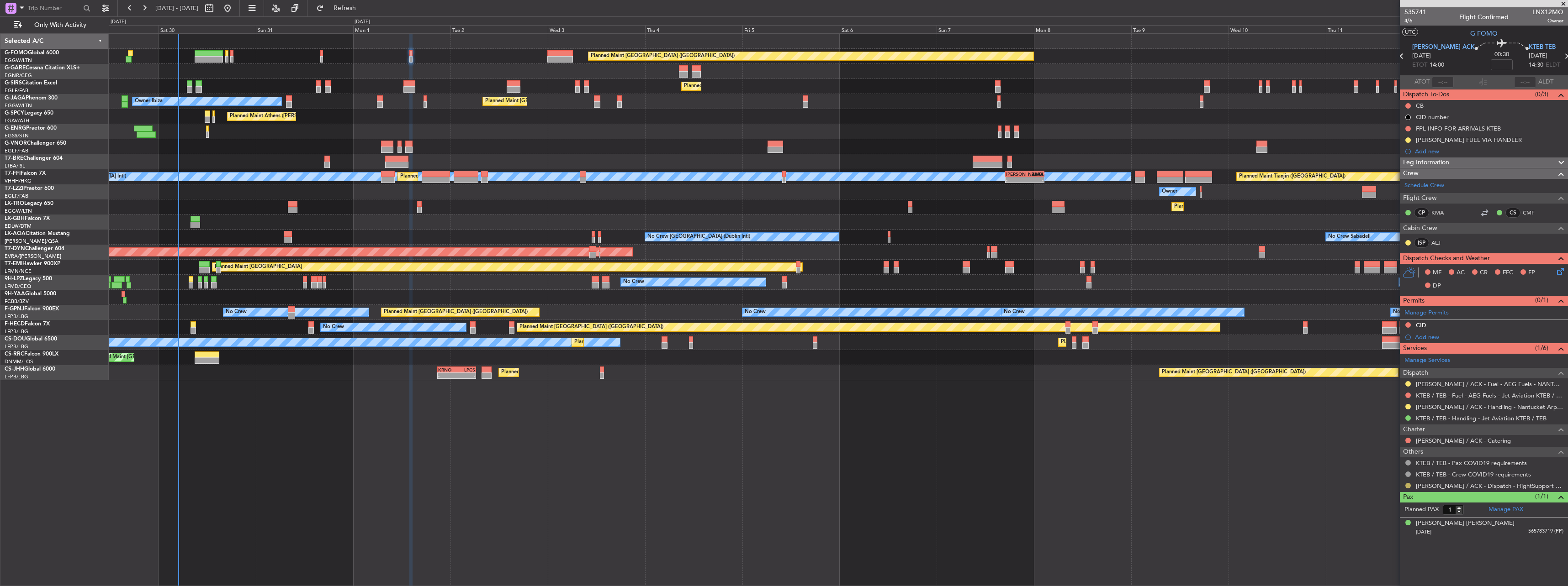
click at [1409, 486] on button at bounding box center [1408, 486] width 5 height 5
click at [1397, 471] on li "Confirmed" at bounding box center [1407, 472] width 106 height 14
click at [1426, 162] on span "Leg Information" at bounding box center [1425, 163] width 46 height 11
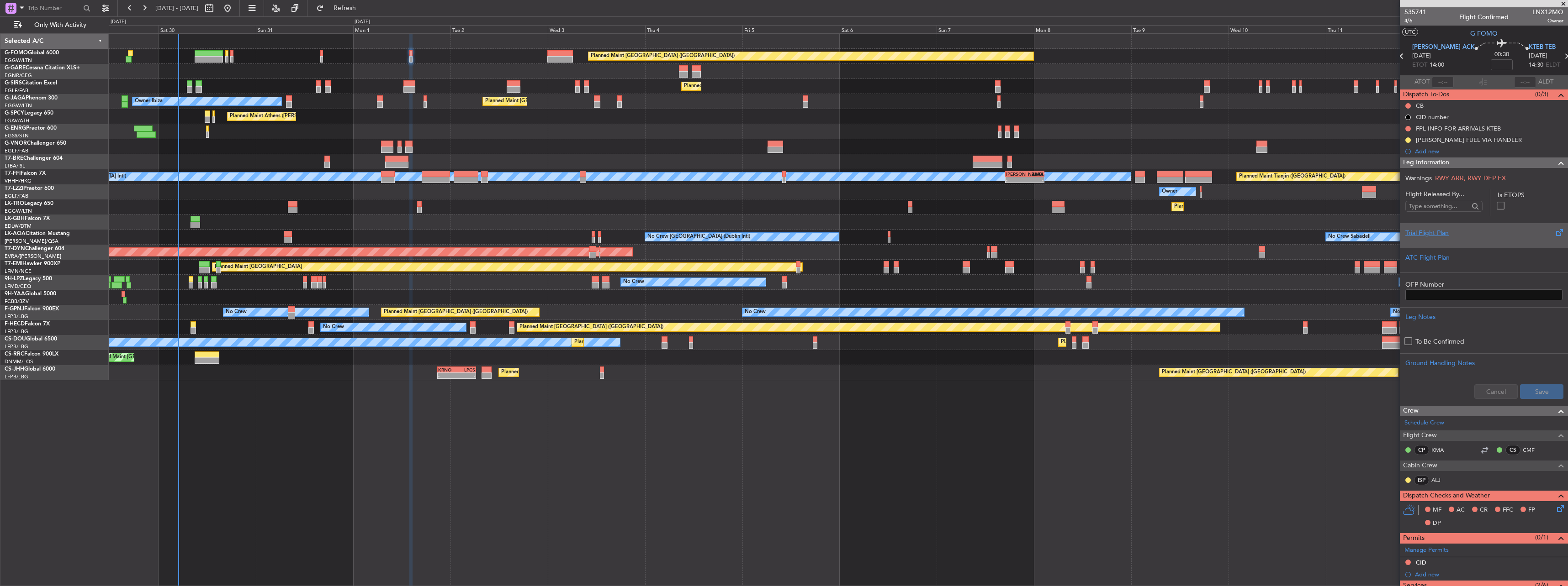
click at [1427, 229] on div "Trial Flight Plan" at bounding box center [1484, 233] width 157 height 10
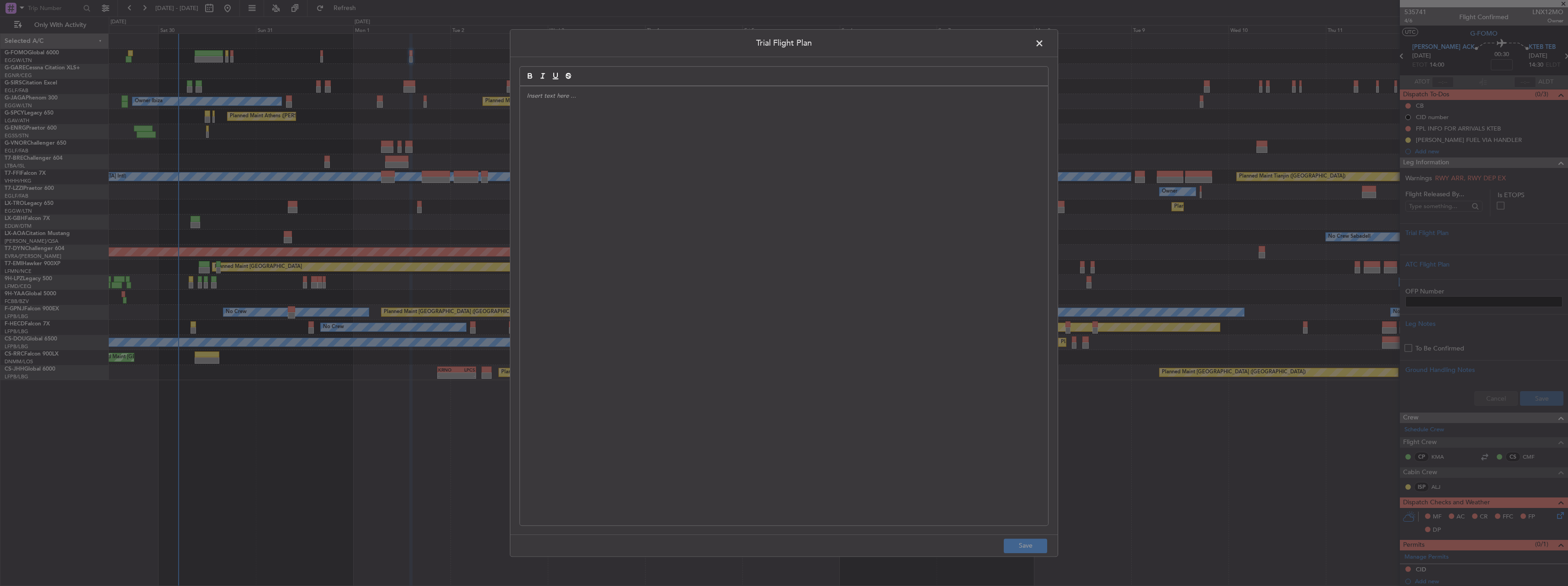
click at [668, 266] on div at bounding box center [783, 306] width 528 height 439
click at [1024, 546] on button "Save" at bounding box center [1026, 546] width 43 height 14
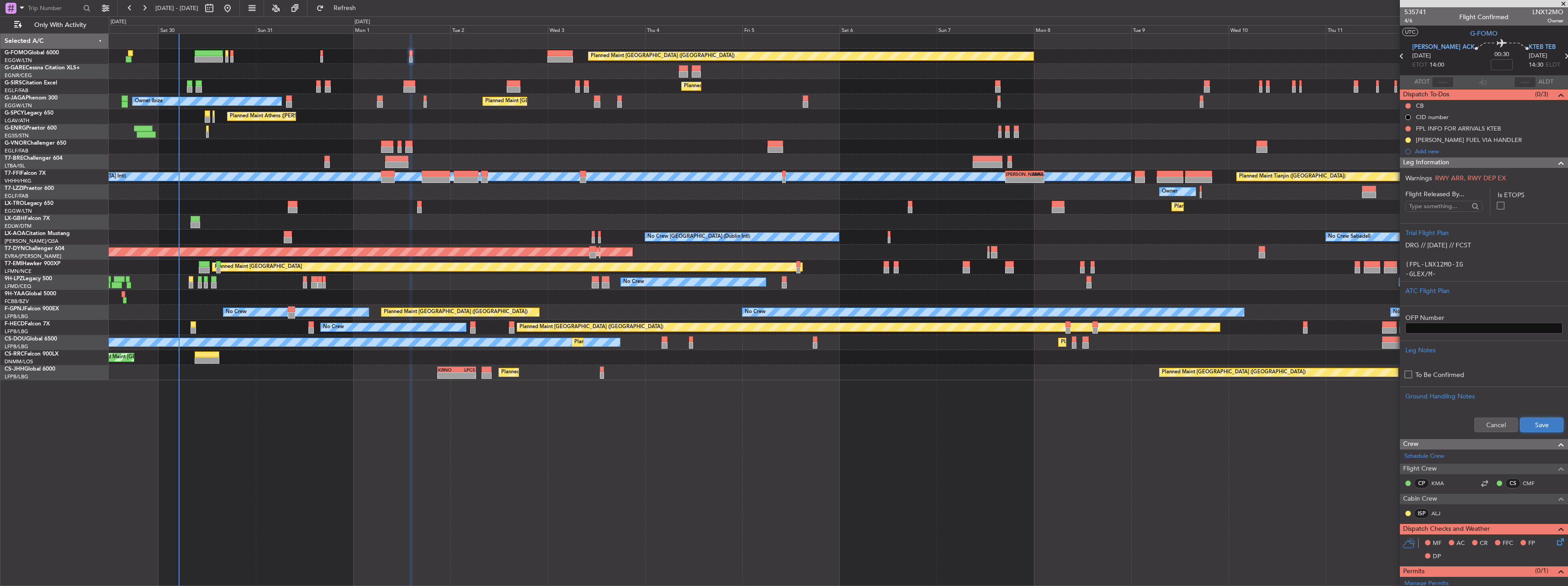
click at [1532, 422] on button "Save" at bounding box center [1542, 425] width 43 height 14
click at [1469, 159] on div "Leg Information" at bounding box center [1484, 163] width 168 height 11
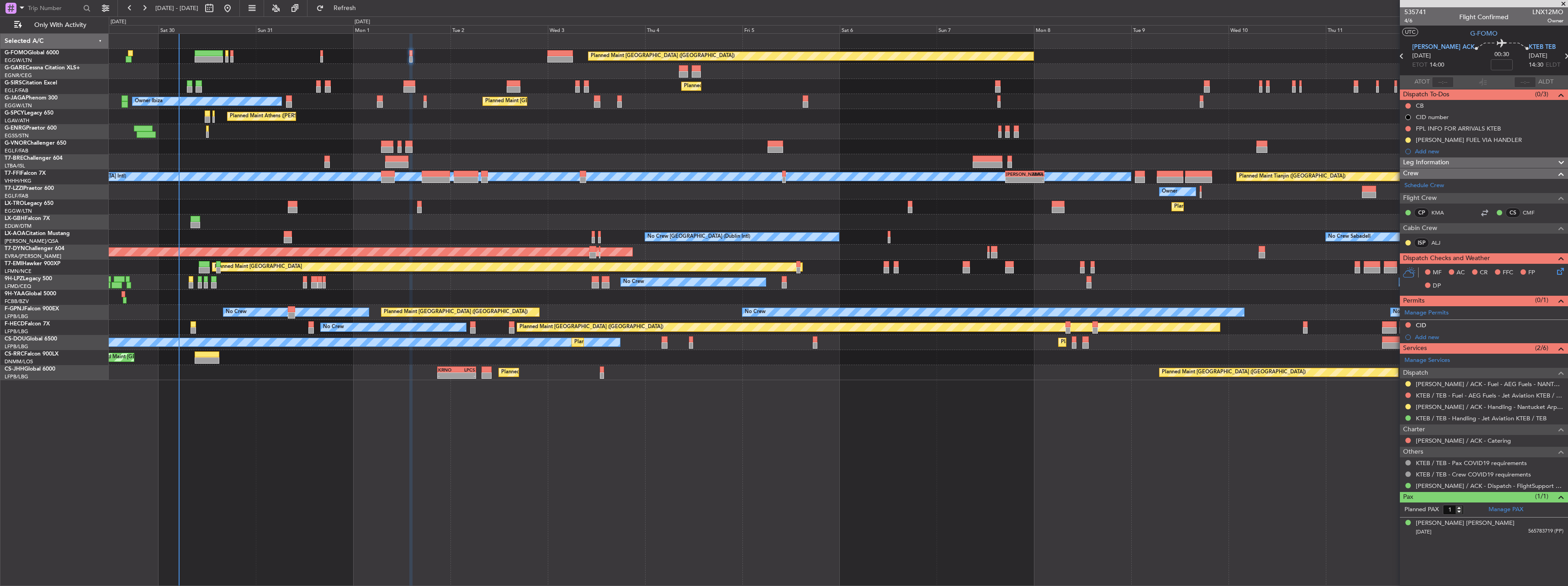
click at [1469, 159] on div "Leg Information" at bounding box center [1484, 163] width 168 height 11
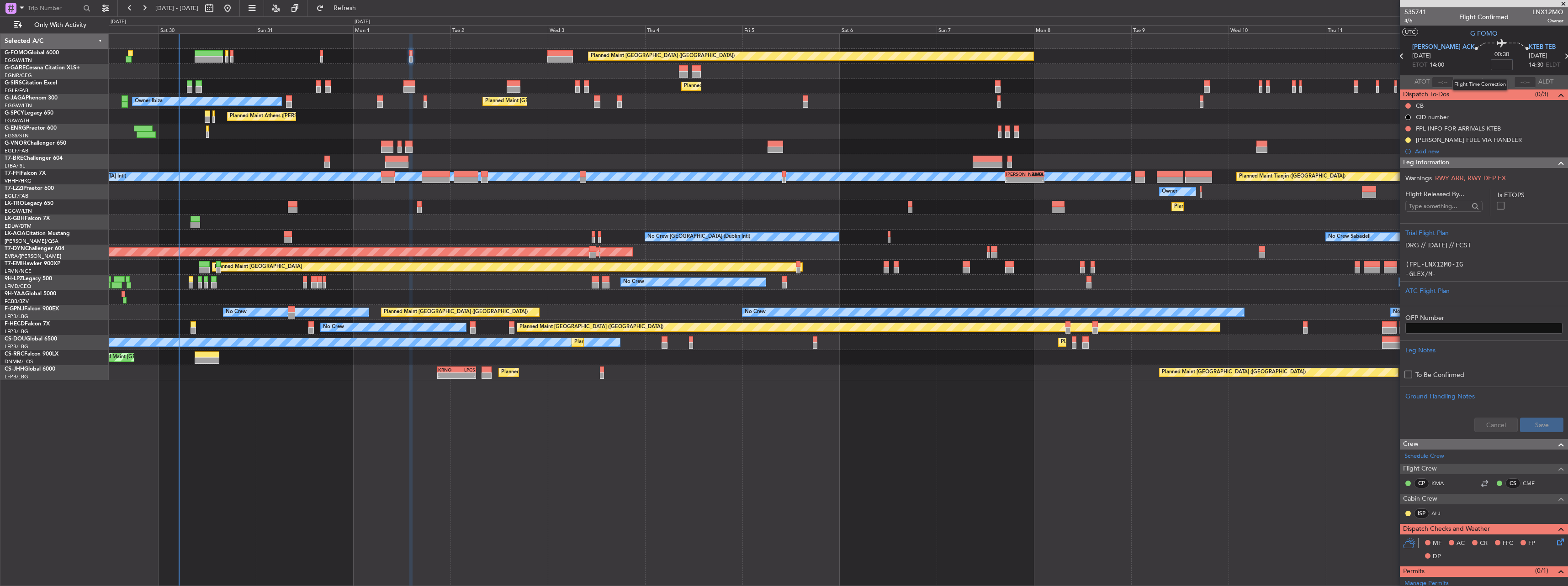
click at [1491, 63] on input at bounding box center [1502, 65] width 22 height 11
type input "+00:05"
click at [1418, 161] on span "Leg Information" at bounding box center [1425, 163] width 46 height 11
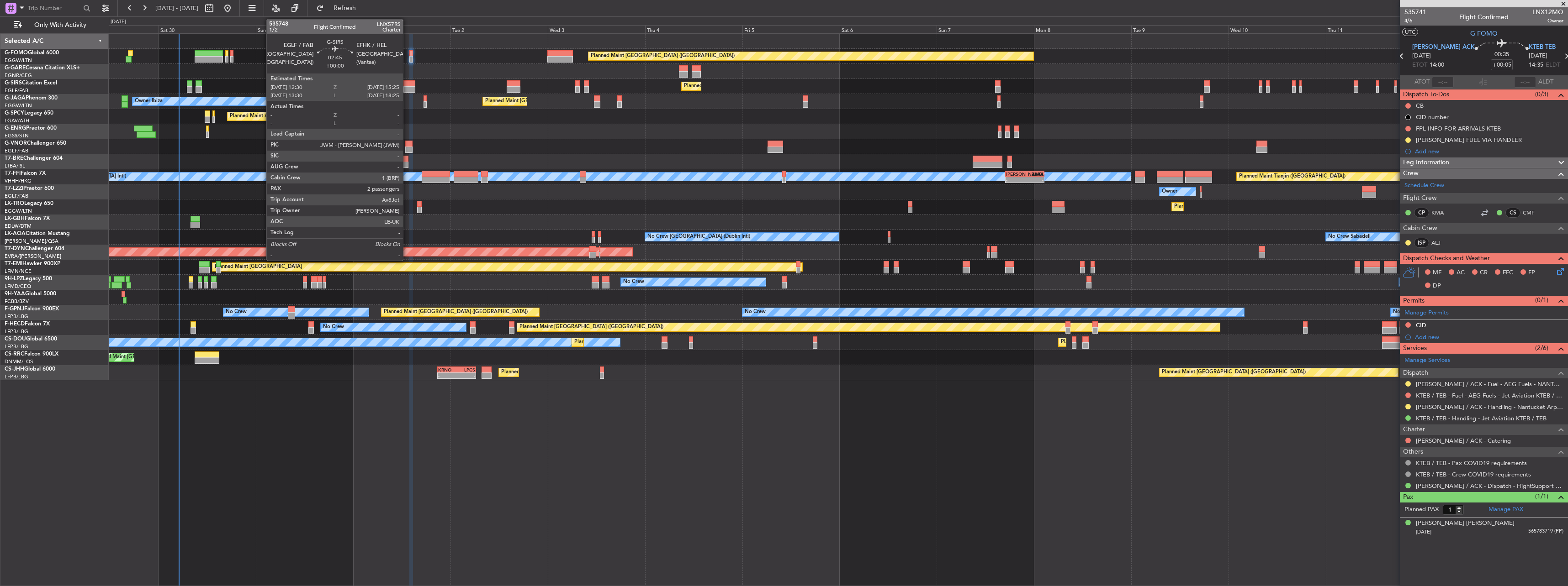
click at [407, 83] on div at bounding box center [409, 83] width 12 height 6
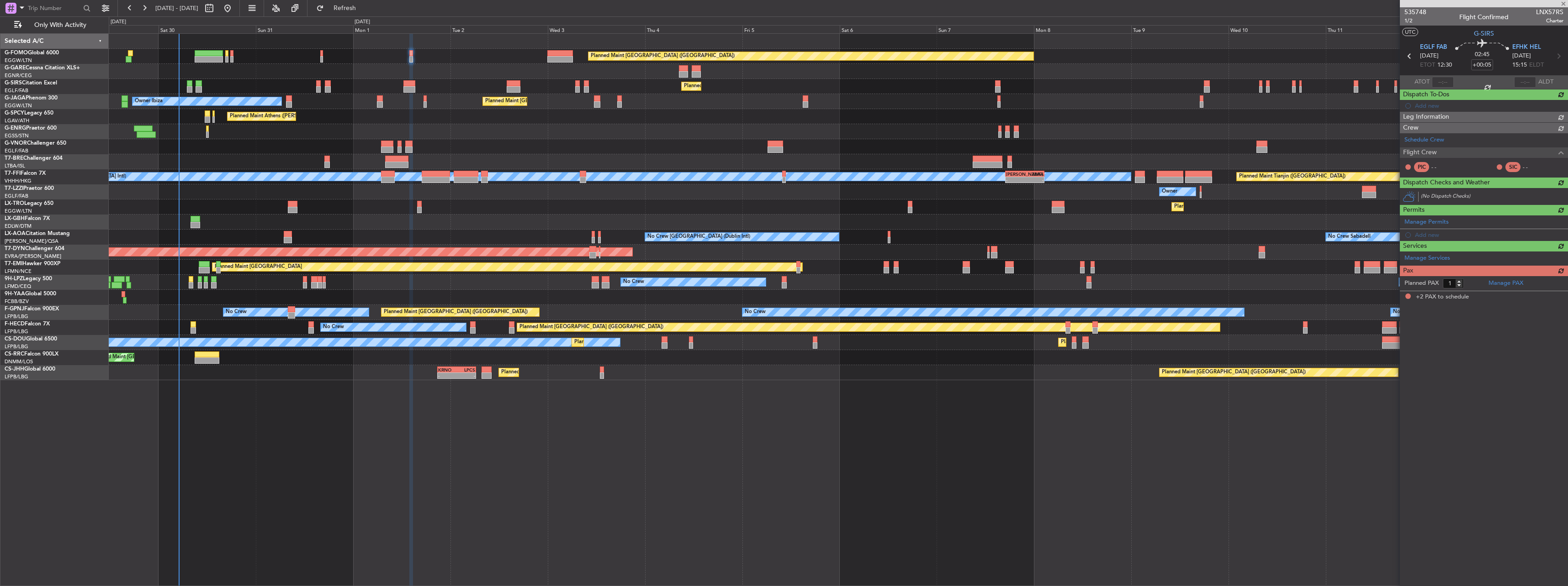
type input "2"
